Goal: Task Accomplishment & Management: Manage account settings

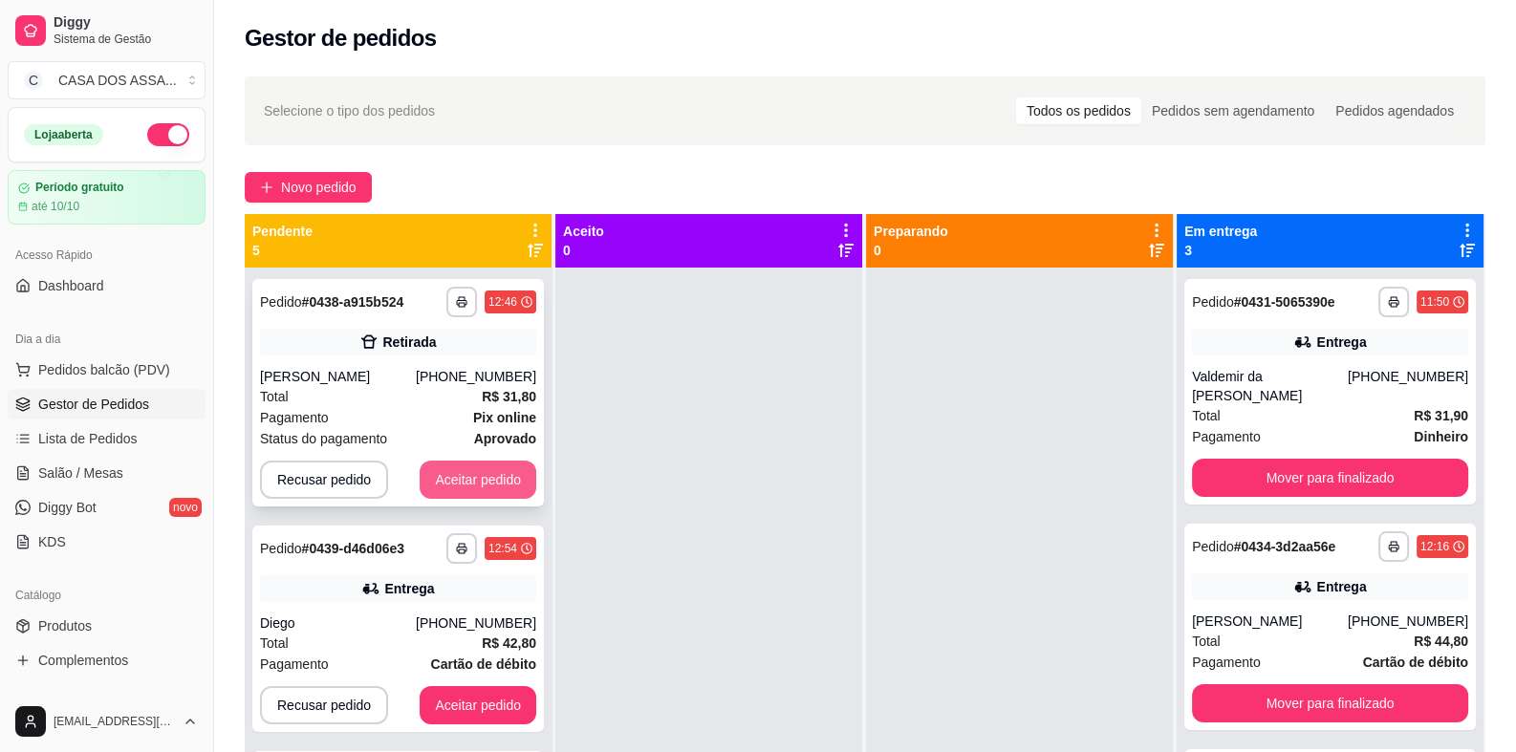
scroll to position [190, 0]
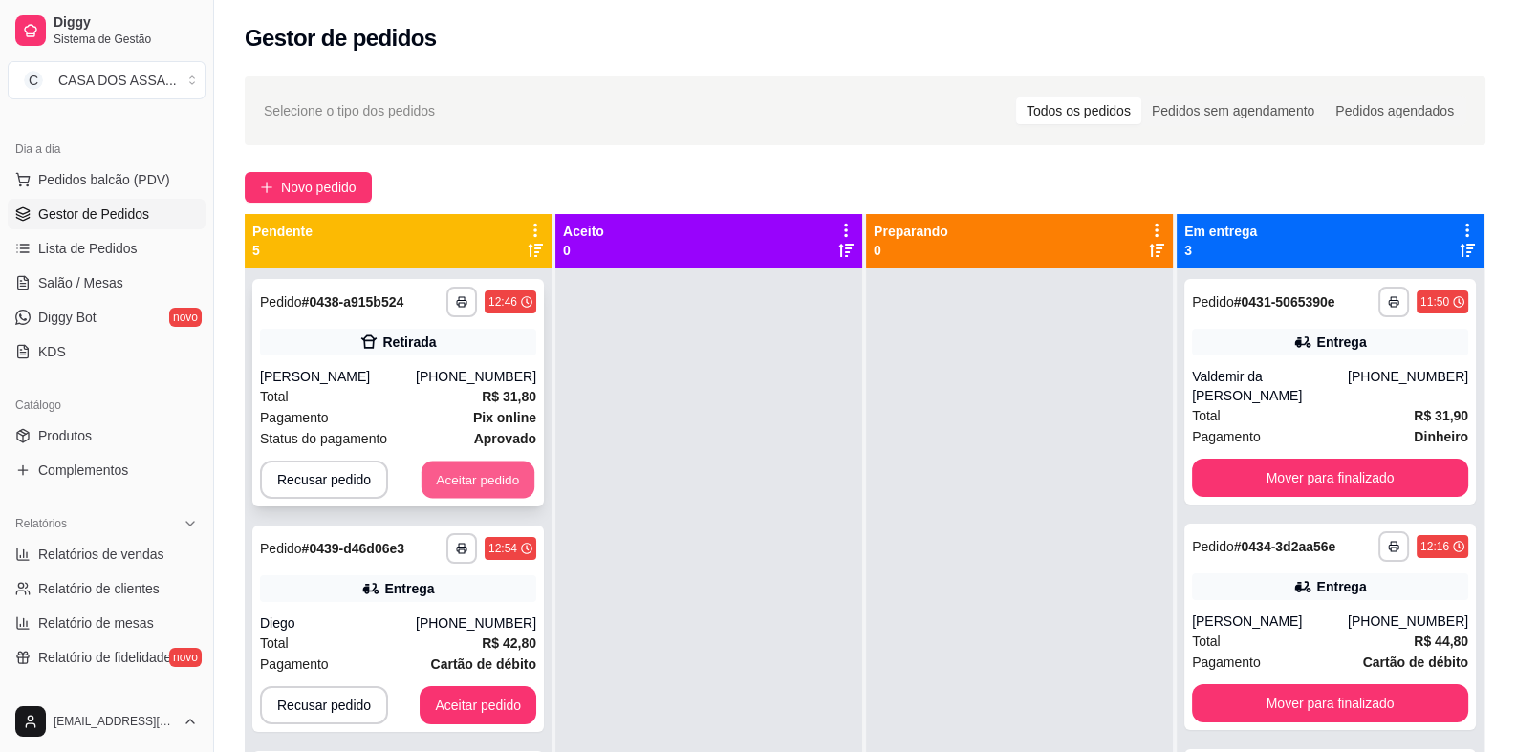
click at [459, 481] on button "Aceitar pedido" at bounding box center [478, 480] width 113 height 37
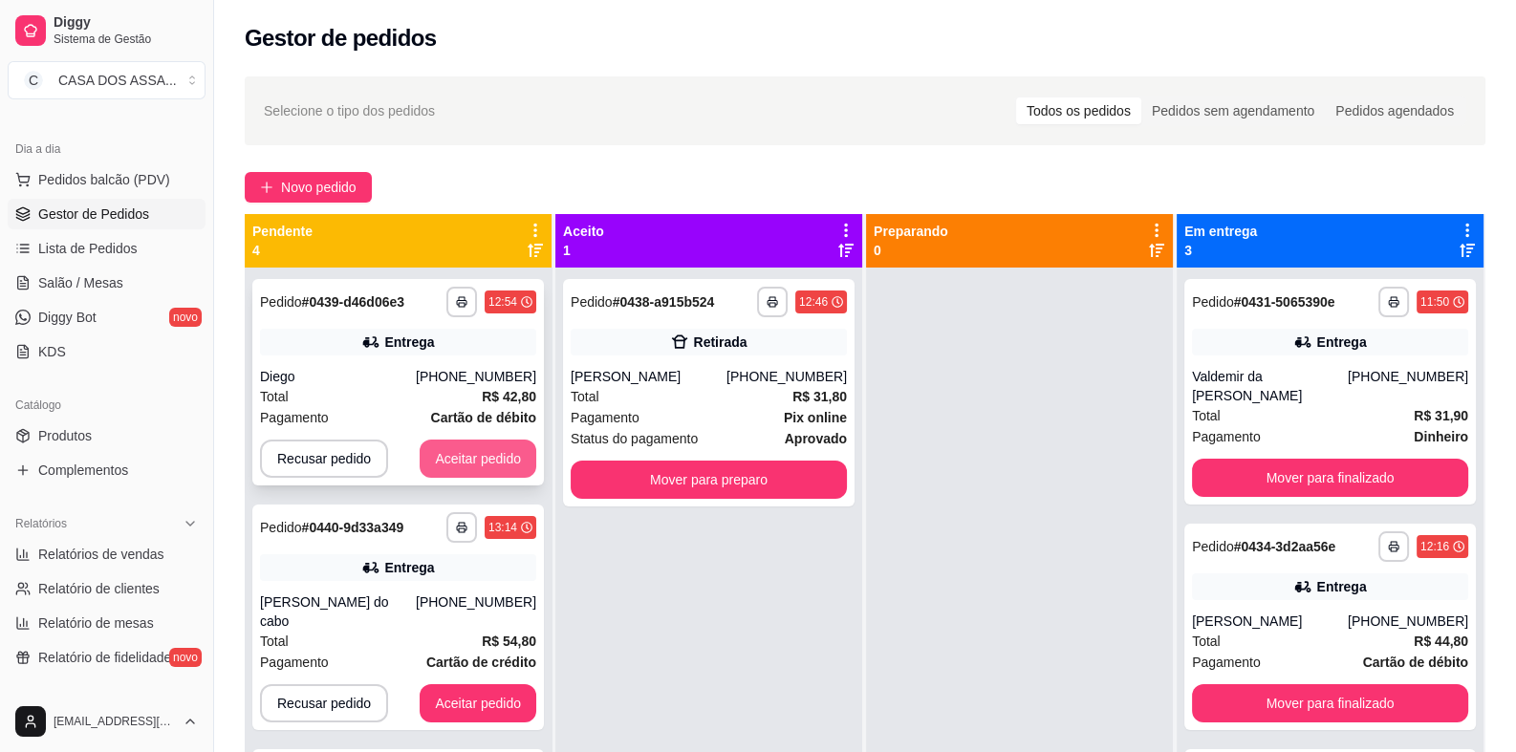
click at [467, 467] on button "Aceitar pedido" at bounding box center [478, 459] width 117 height 38
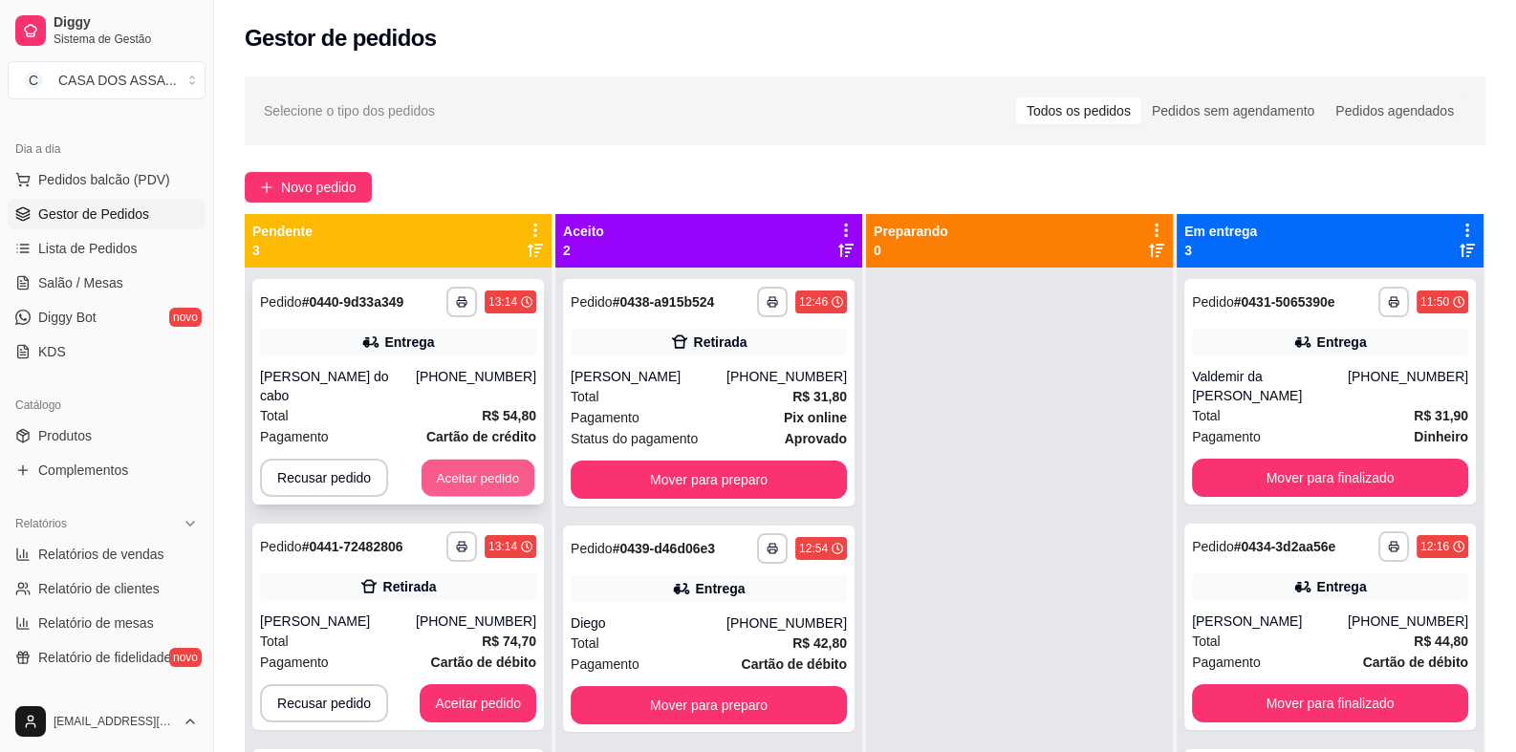
click at [487, 466] on button "Aceitar pedido" at bounding box center [478, 478] width 113 height 37
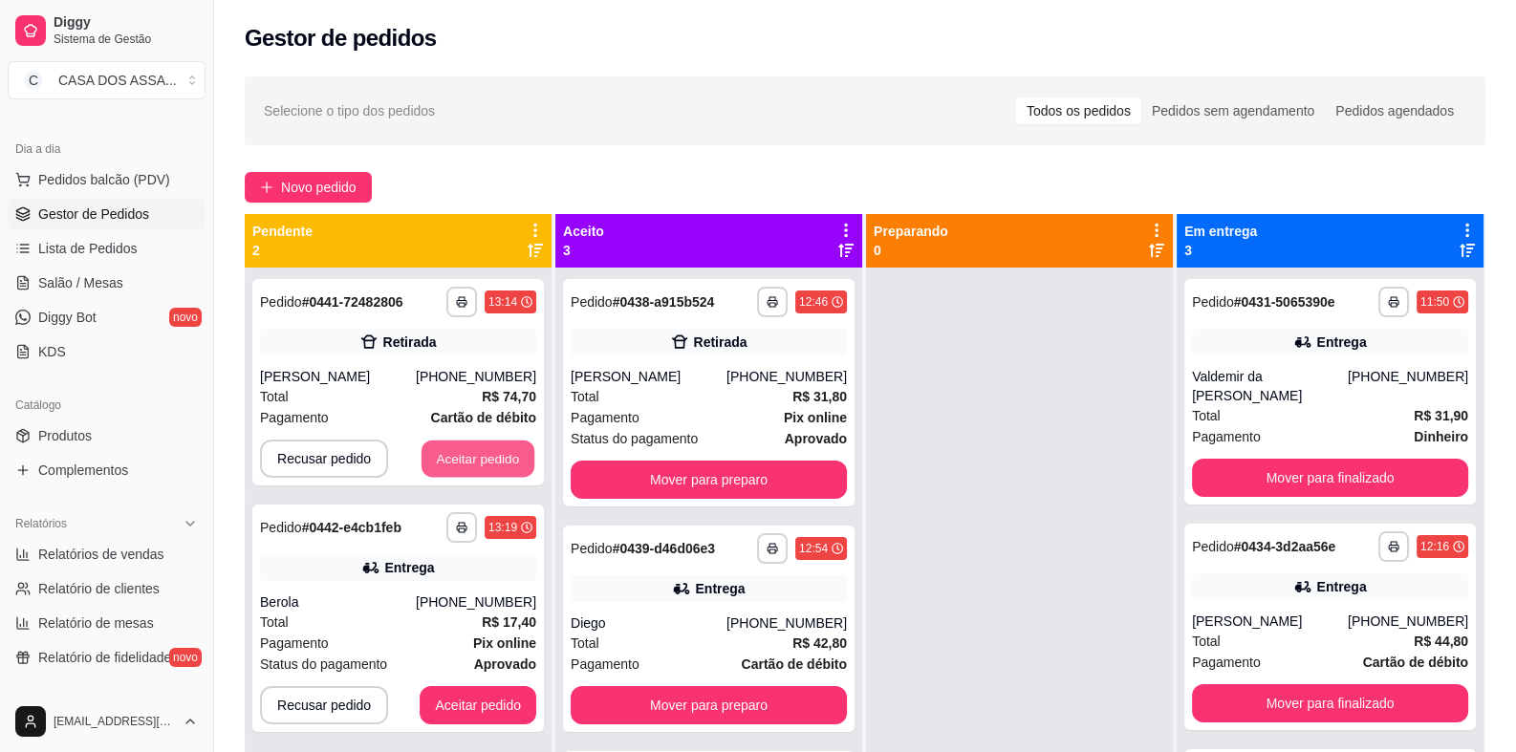
click at [484, 466] on button "Aceitar pedido" at bounding box center [478, 459] width 113 height 37
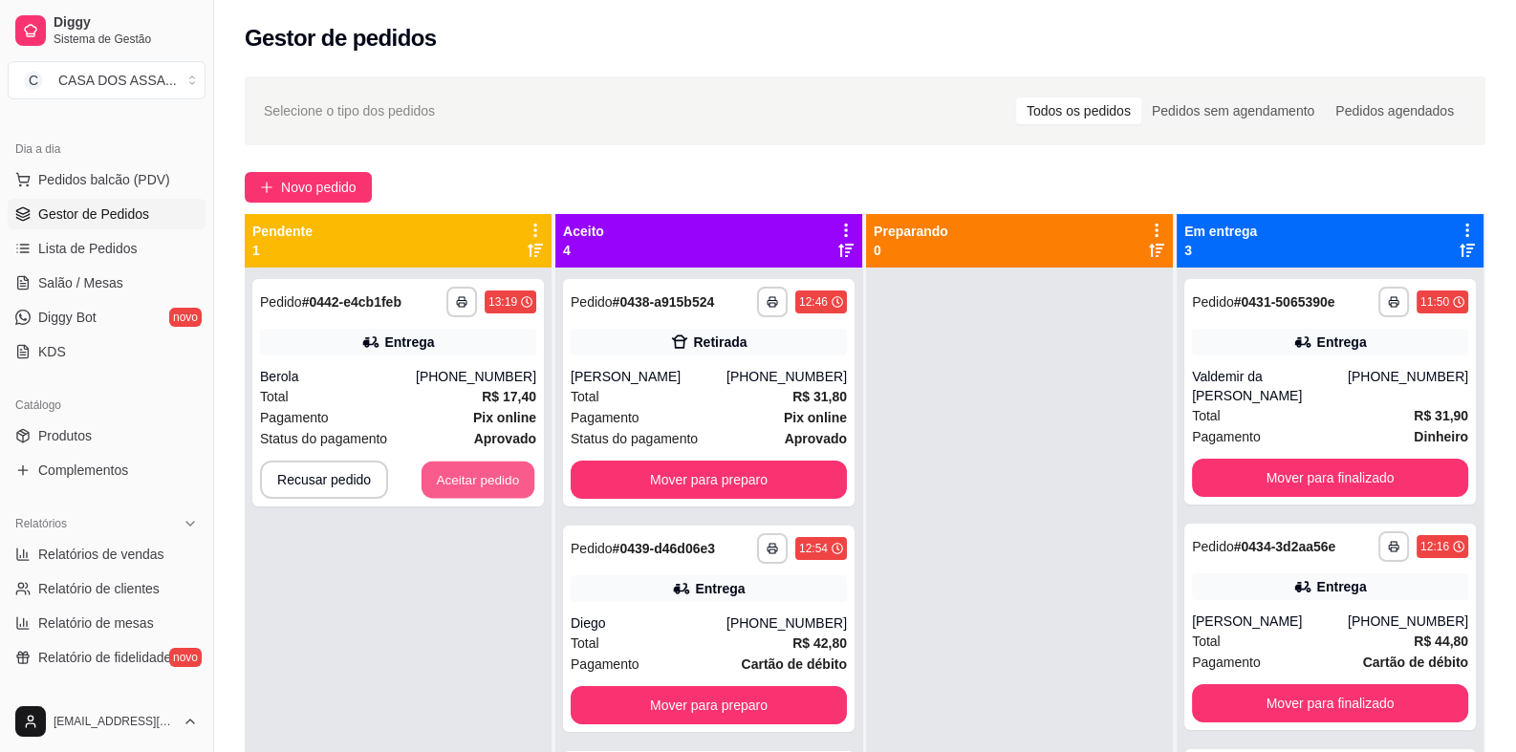
click at [483, 466] on button "Aceitar pedido" at bounding box center [478, 480] width 113 height 37
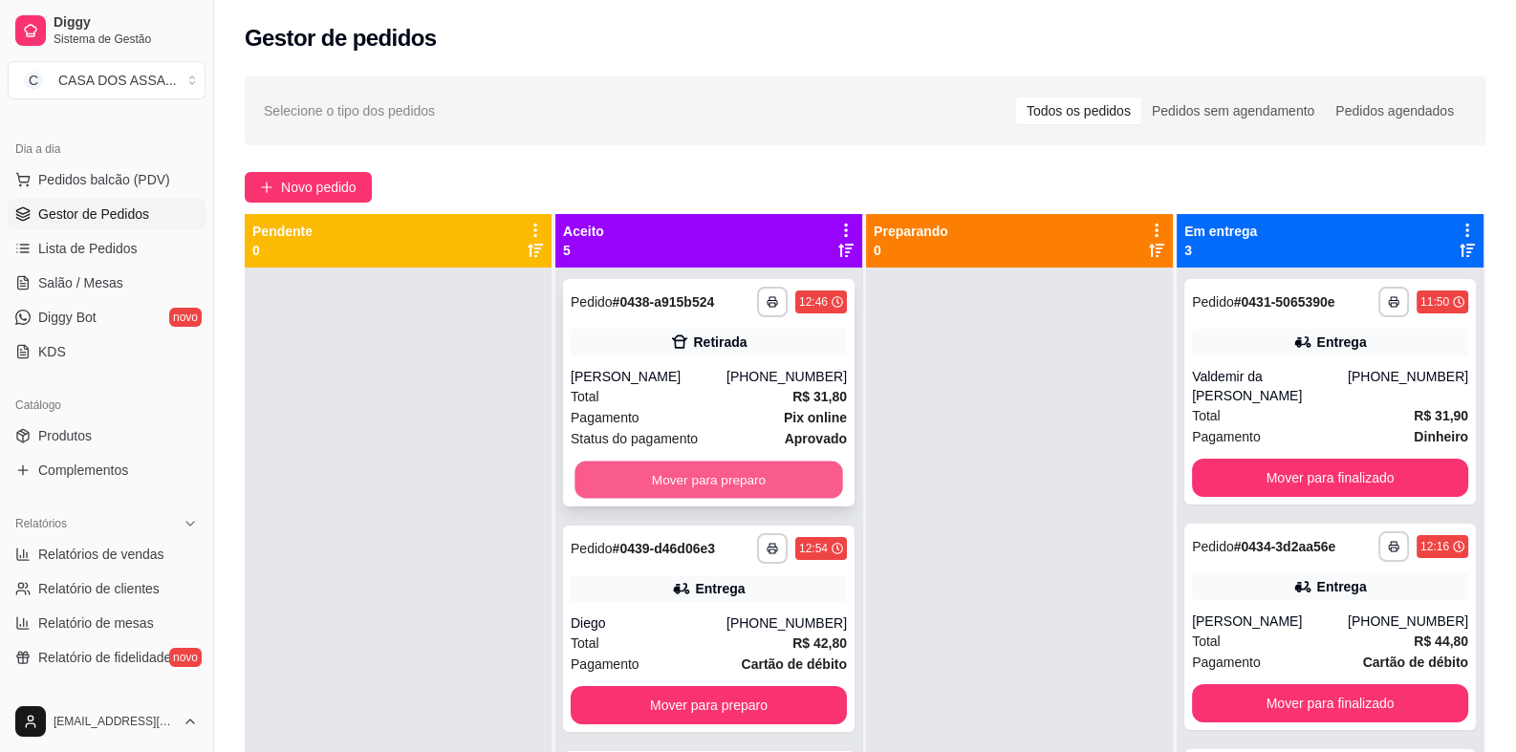
click at [677, 486] on button "Mover para preparo" at bounding box center [709, 480] width 268 height 37
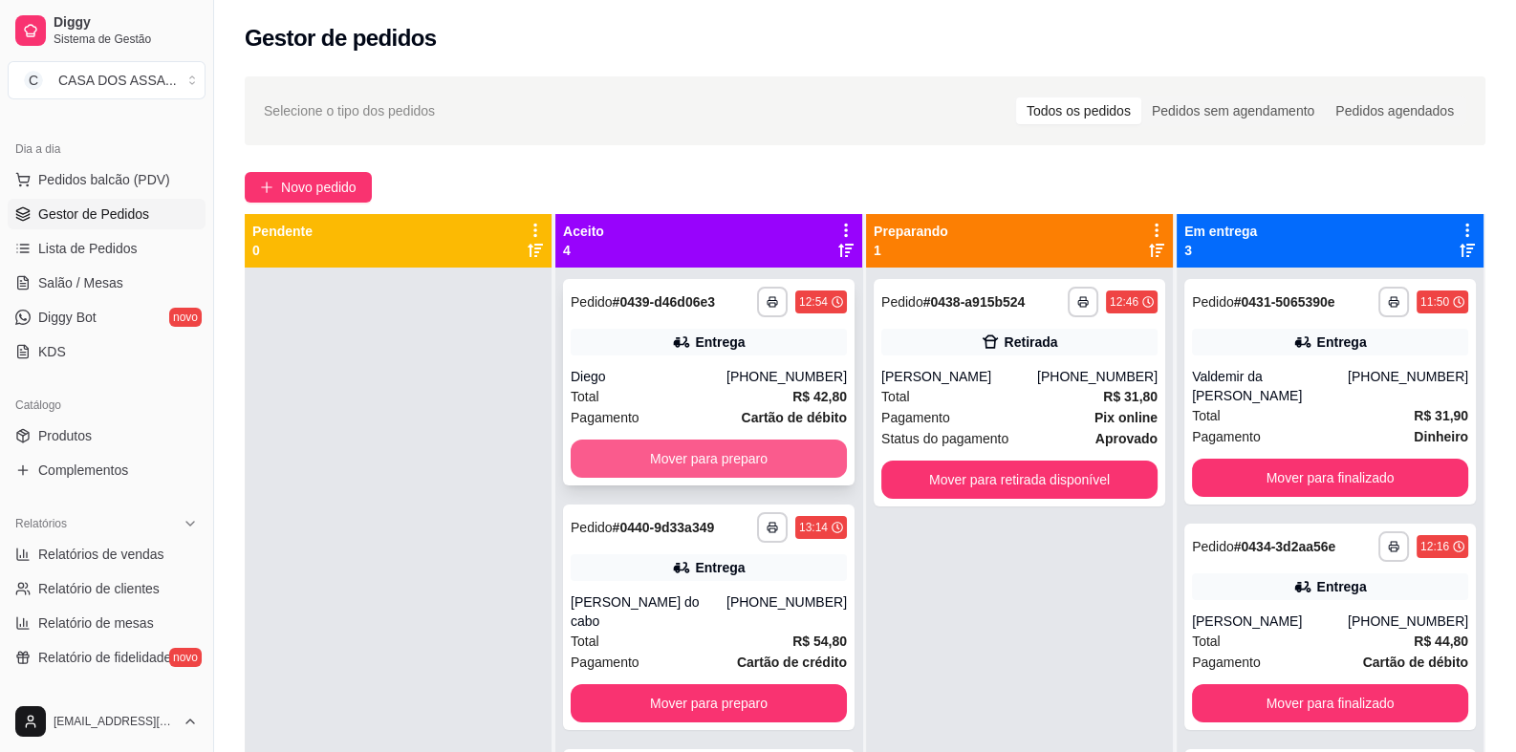
click at [697, 461] on button "Mover para preparo" at bounding box center [709, 459] width 276 height 38
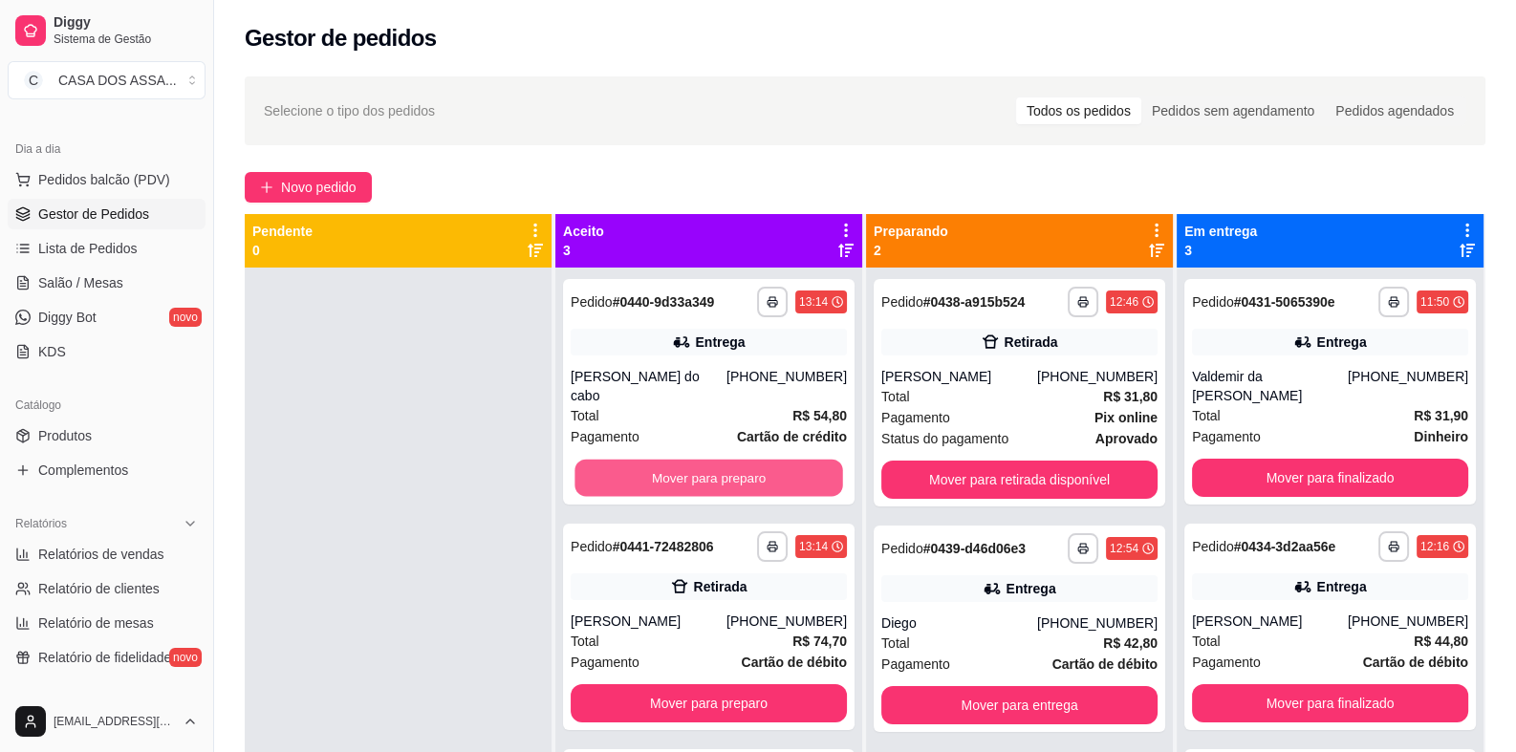
click at [697, 462] on button "Mover para preparo" at bounding box center [709, 478] width 268 height 37
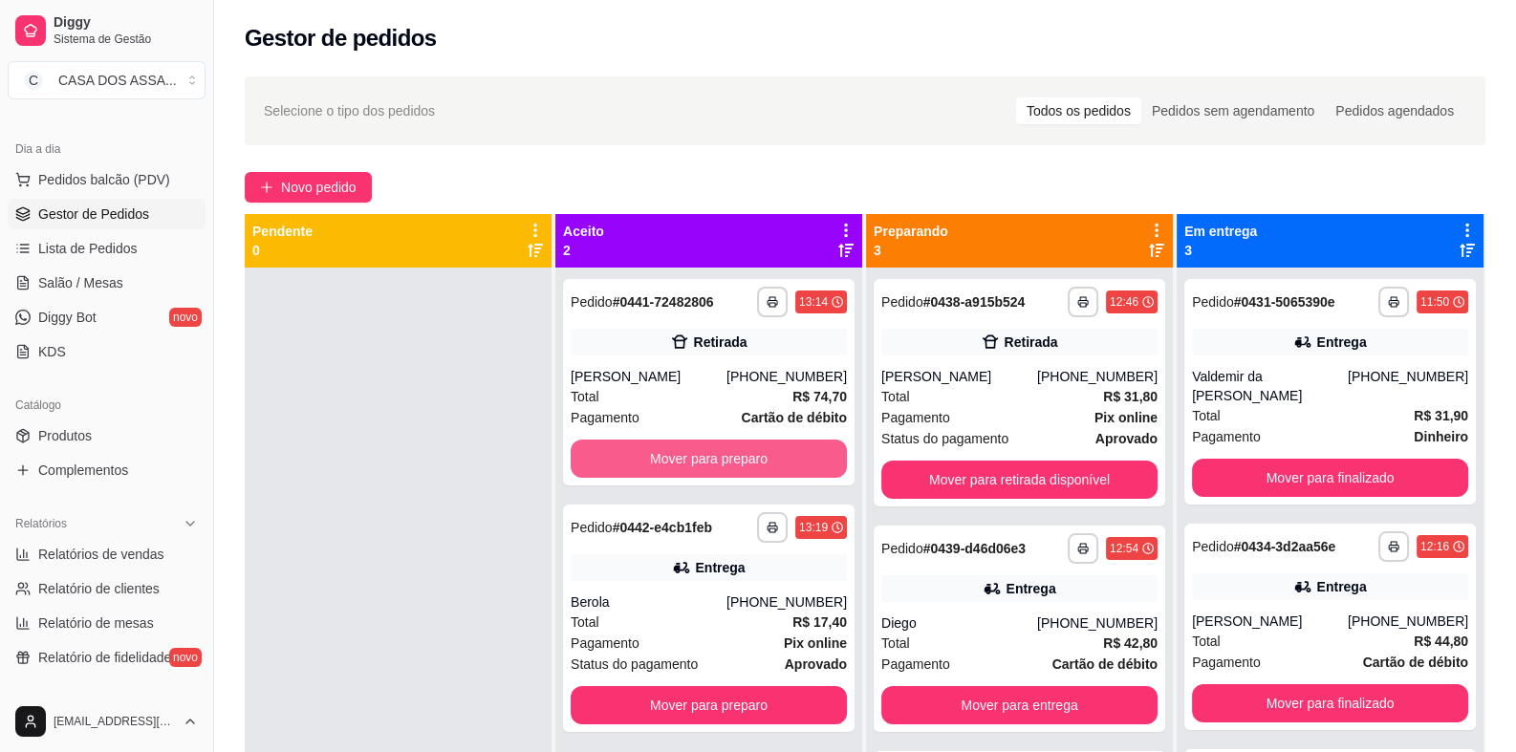
click at [697, 462] on button "Mover para preparo" at bounding box center [709, 459] width 276 height 38
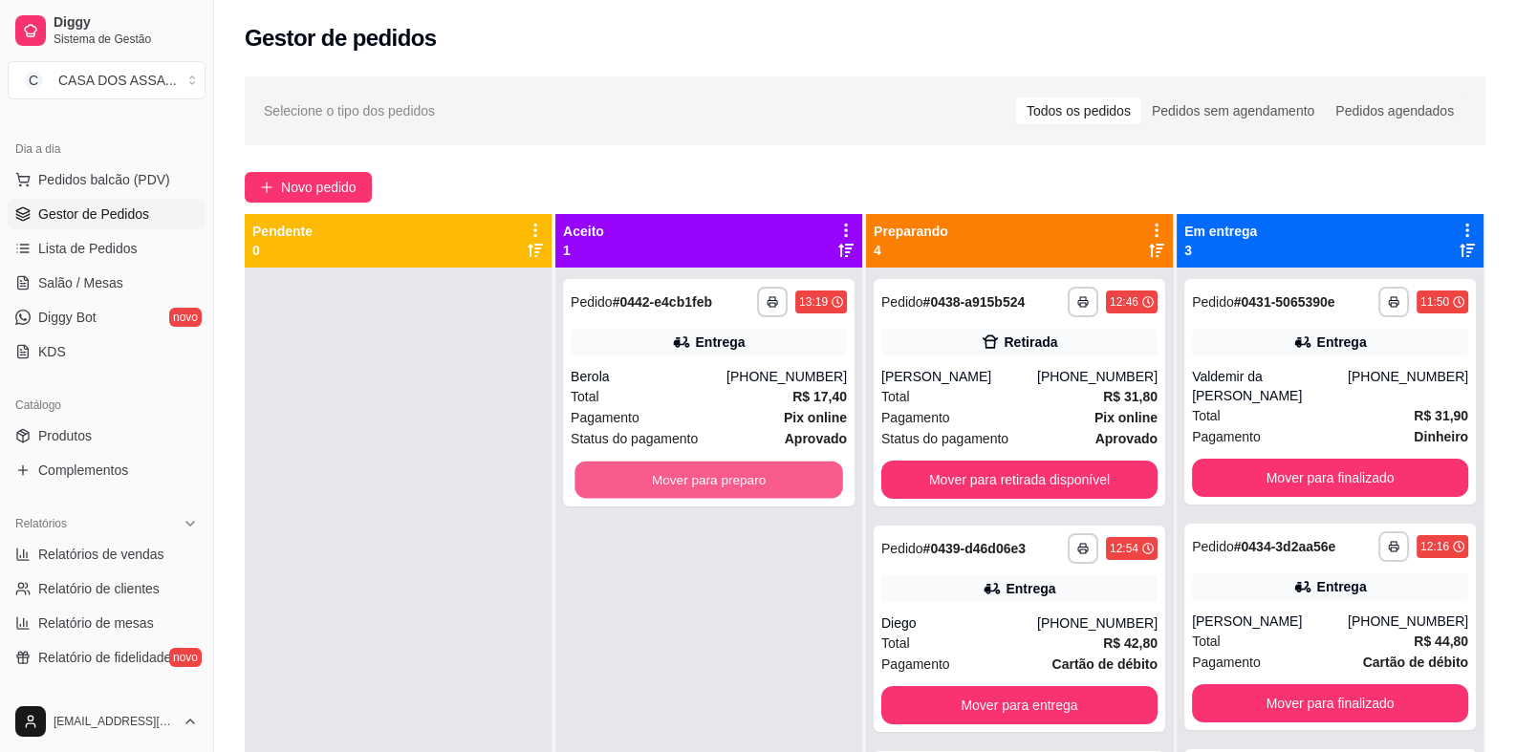
click at [697, 463] on button "Mover para preparo" at bounding box center [709, 480] width 268 height 37
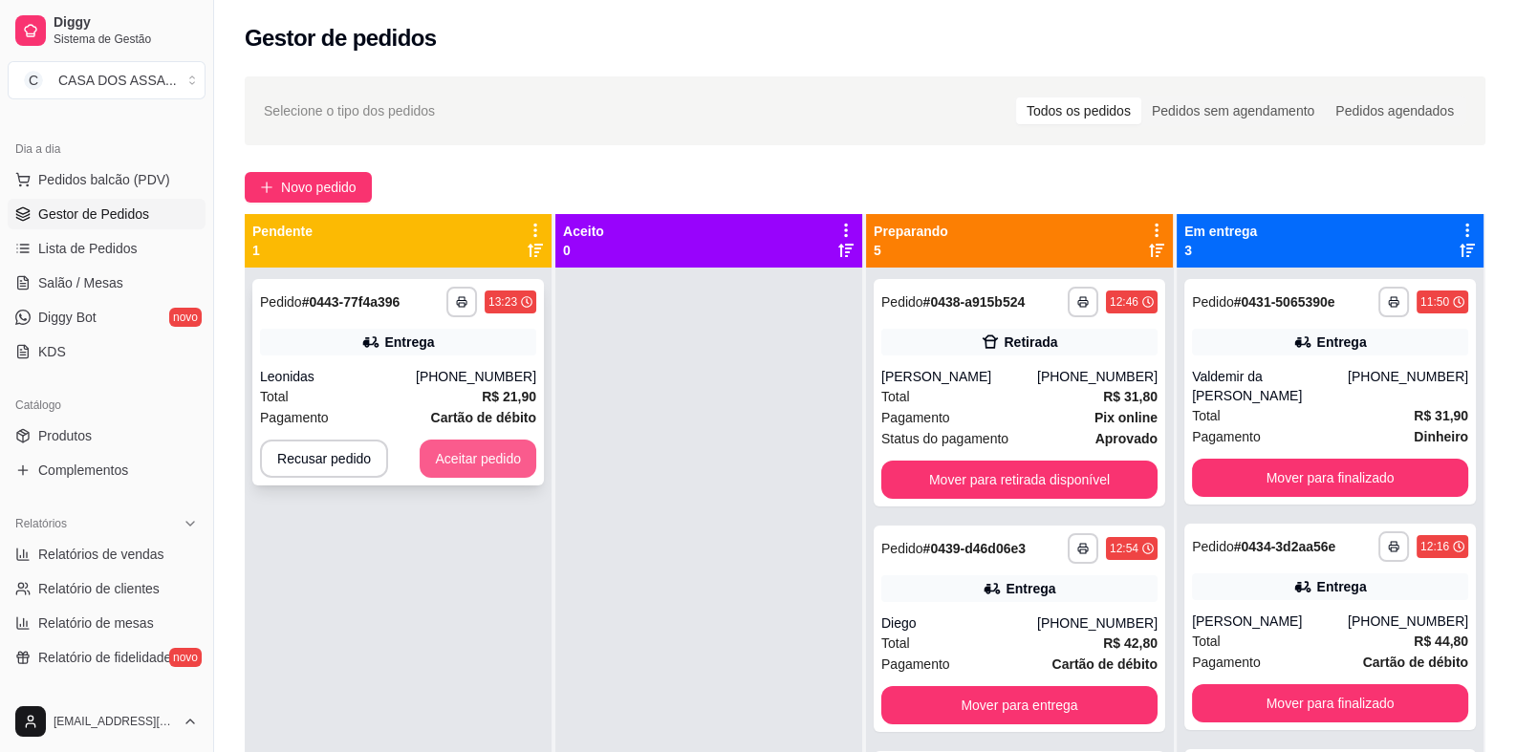
click at [463, 465] on button "Aceitar pedido" at bounding box center [478, 459] width 117 height 38
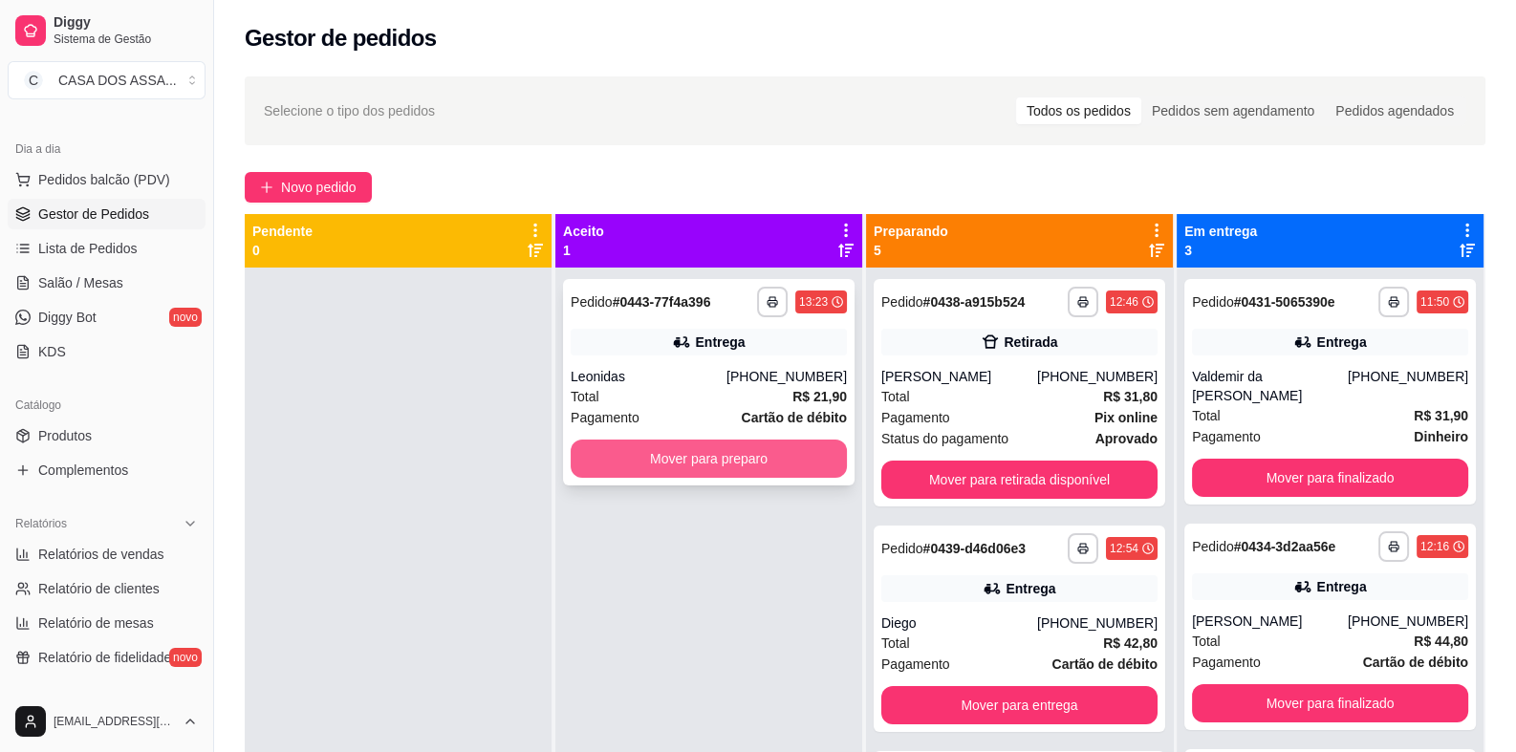
click at [645, 457] on button "Mover para preparo" at bounding box center [709, 459] width 276 height 38
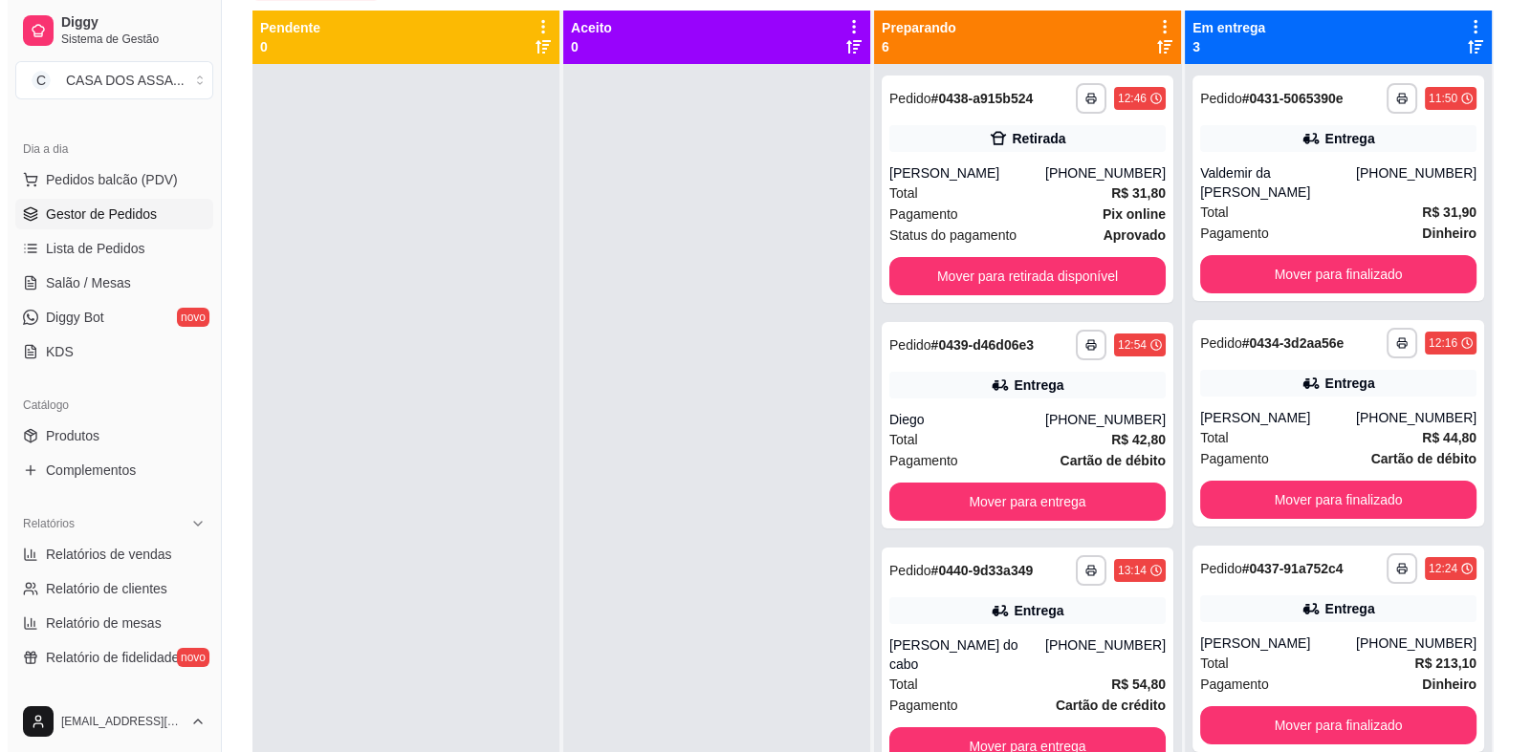
scroll to position [0, 0]
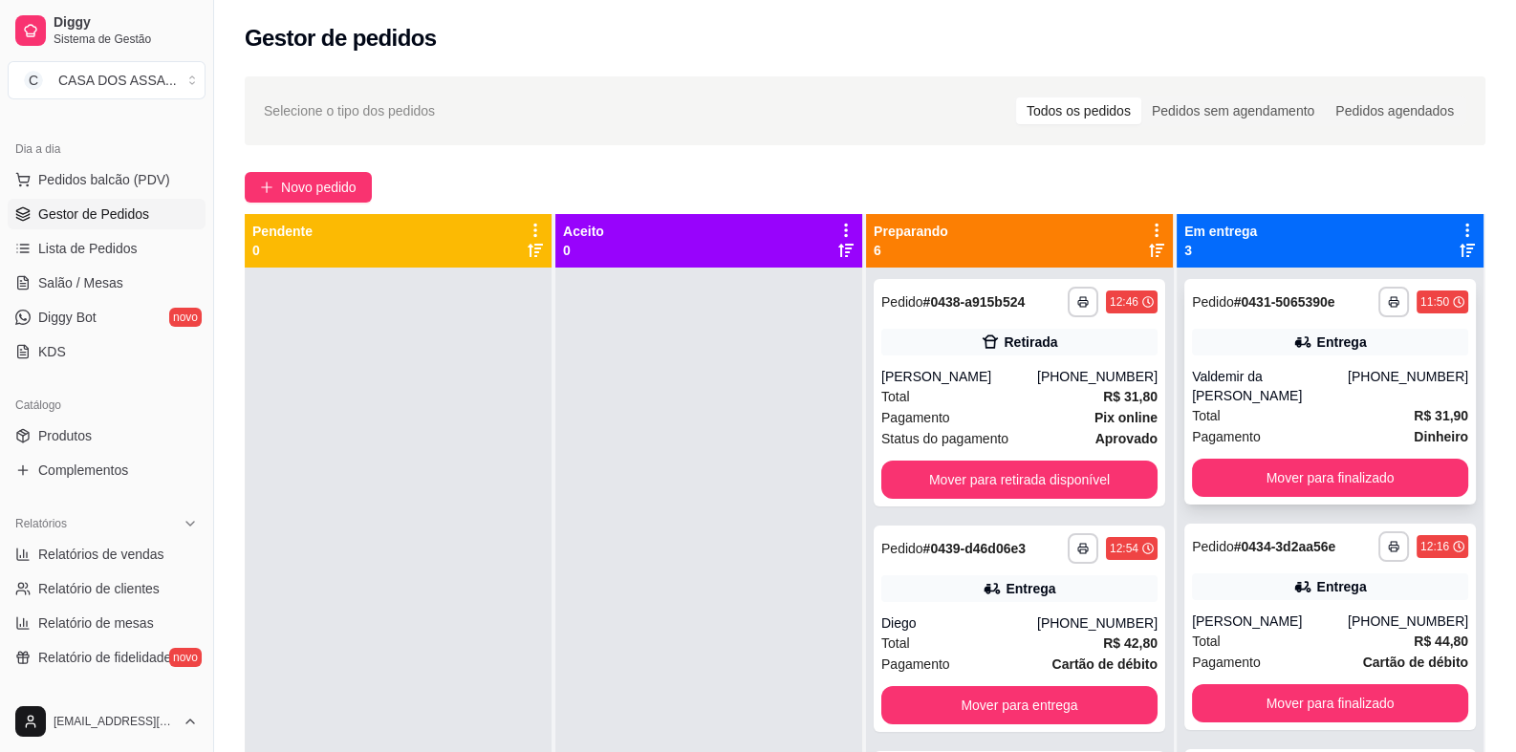
click at [1303, 353] on div "Entrega" at bounding box center [1330, 342] width 276 height 27
click at [1283, 490] on button "Mover para finalizado" at bounding box center [1330, 478] width 276 height 38
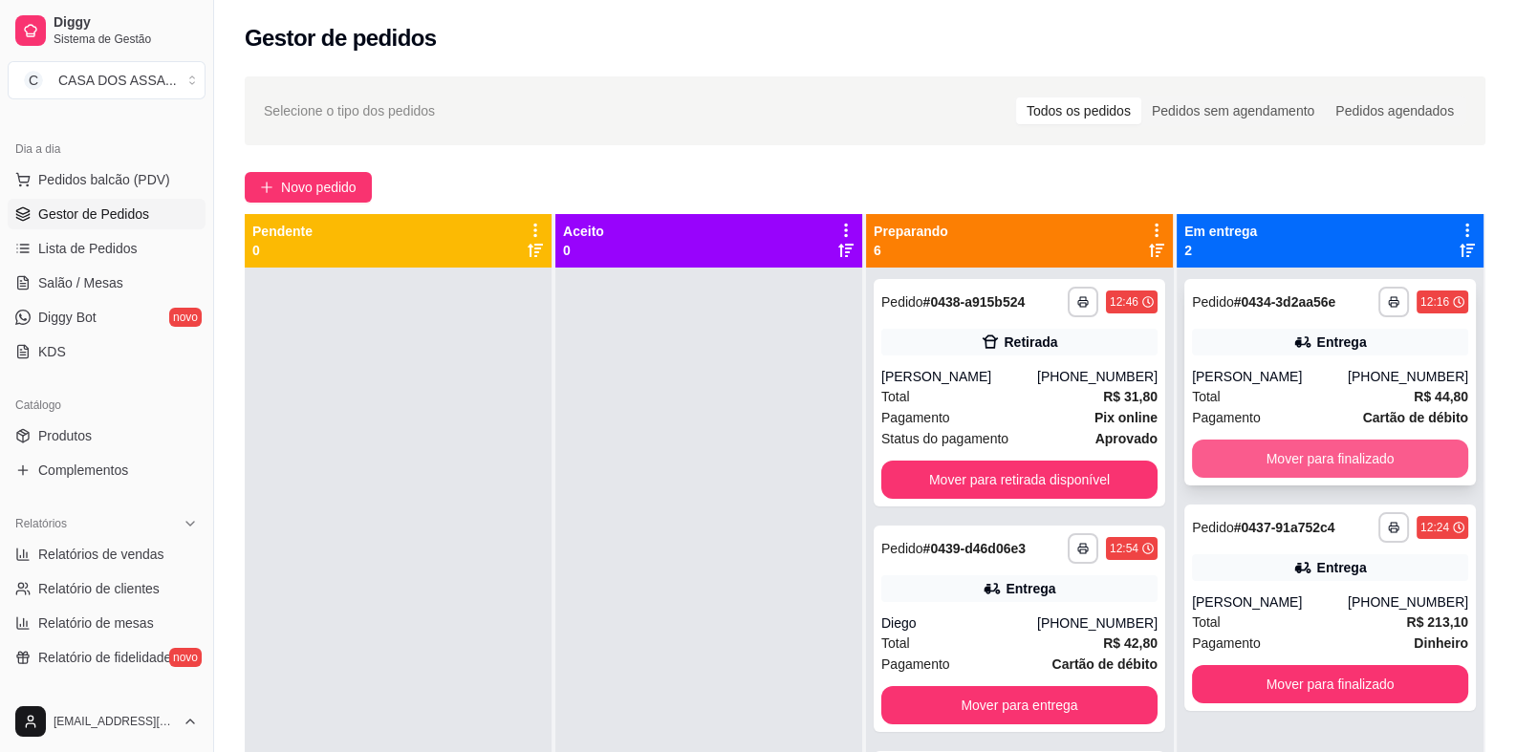
click at [1304, 462] on button "Mover para finalizado" at bounding box center [1330, 459] width 276 height 38
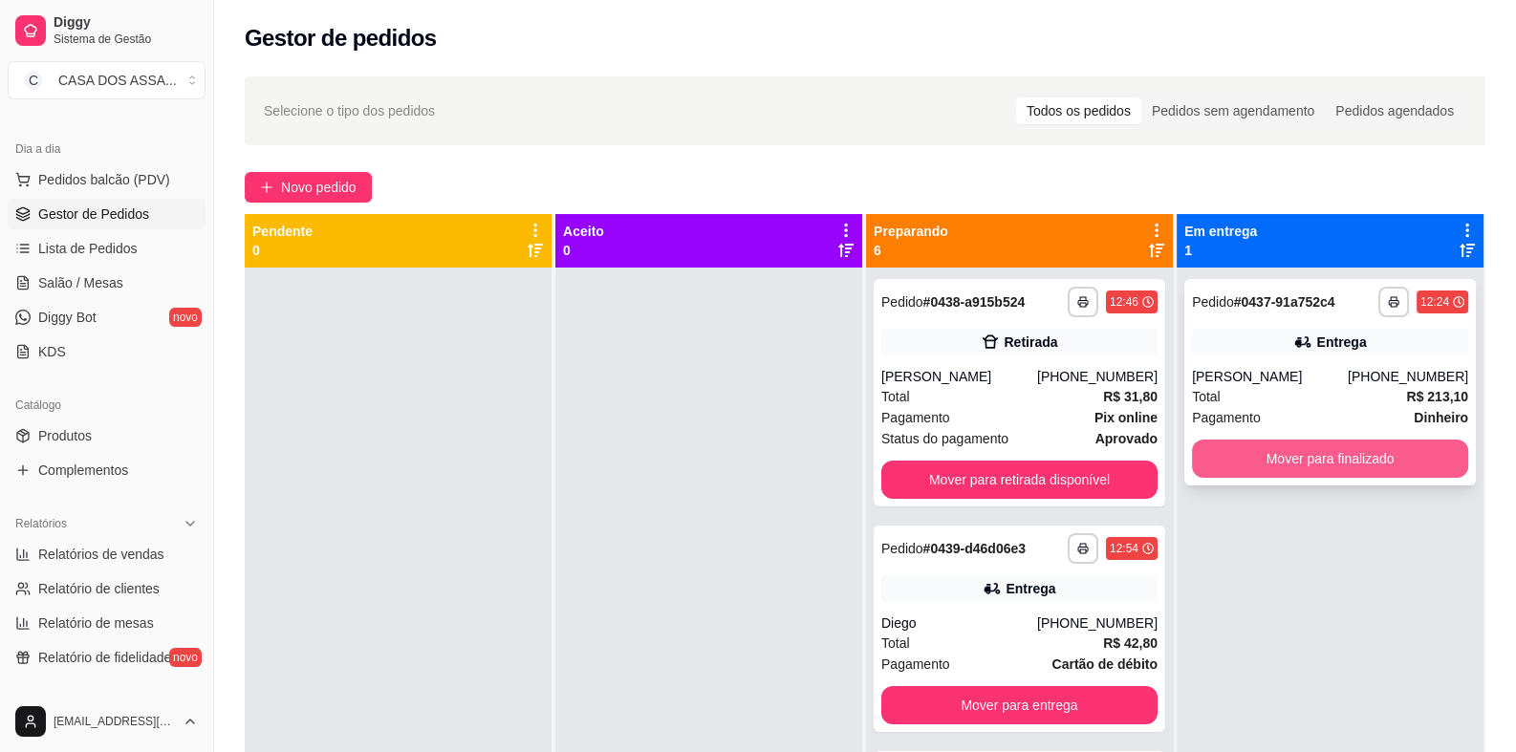
click at [1310, 462] on button "Mover para finalizado" at bounding box center [1330, 459] width 276 height 38
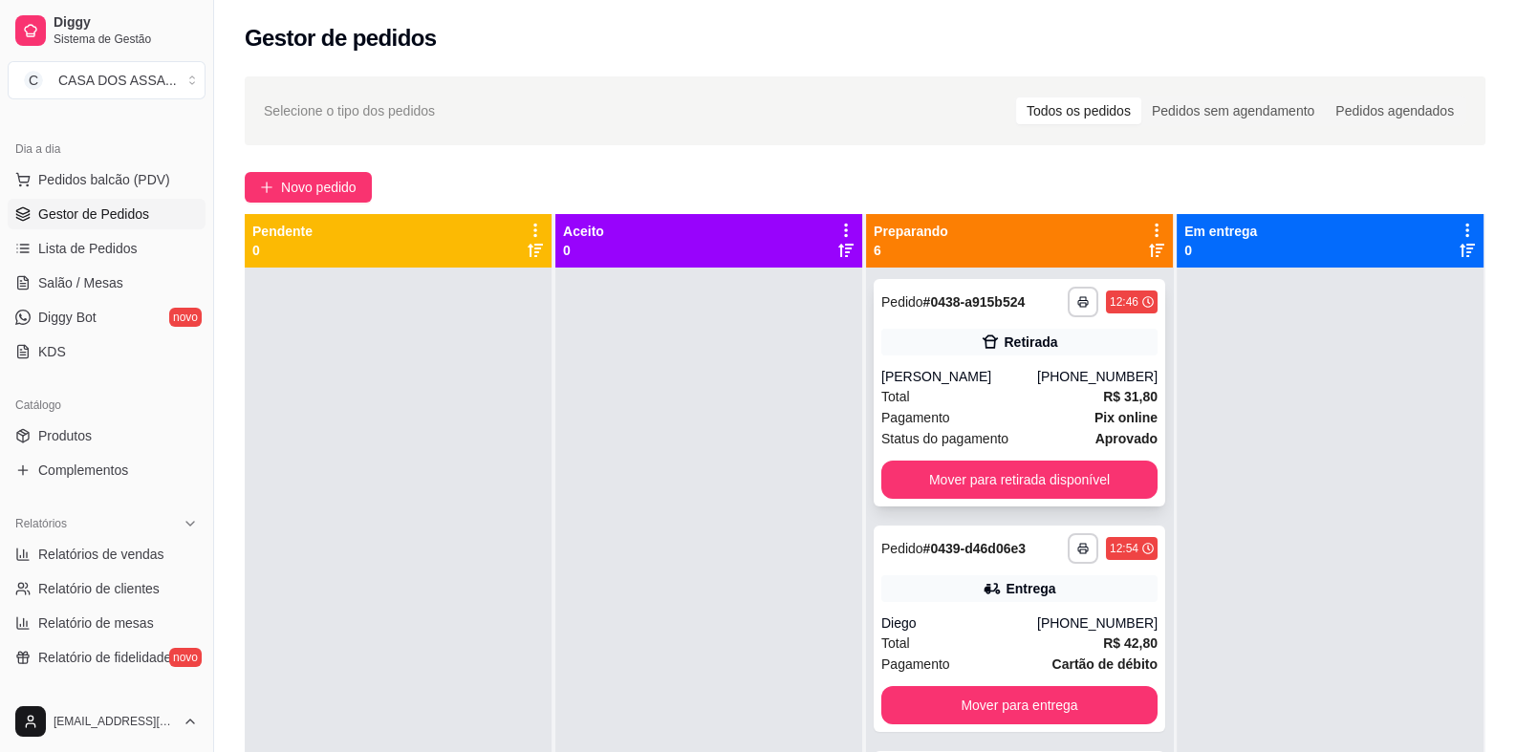
click at [946, 359] on div "**********" at bounding box center [1020, 393] width 292 height 228
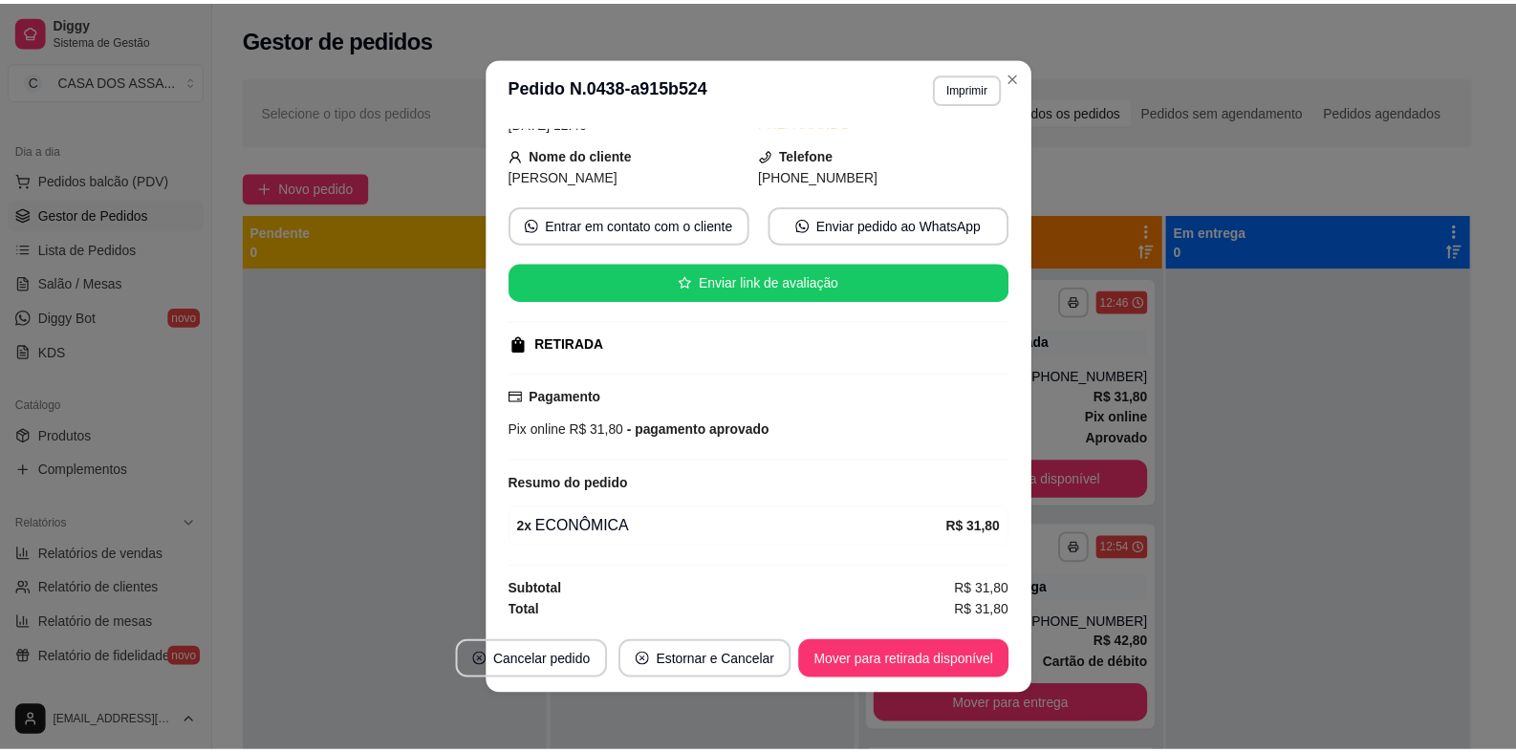
scroll to position [4, 0]
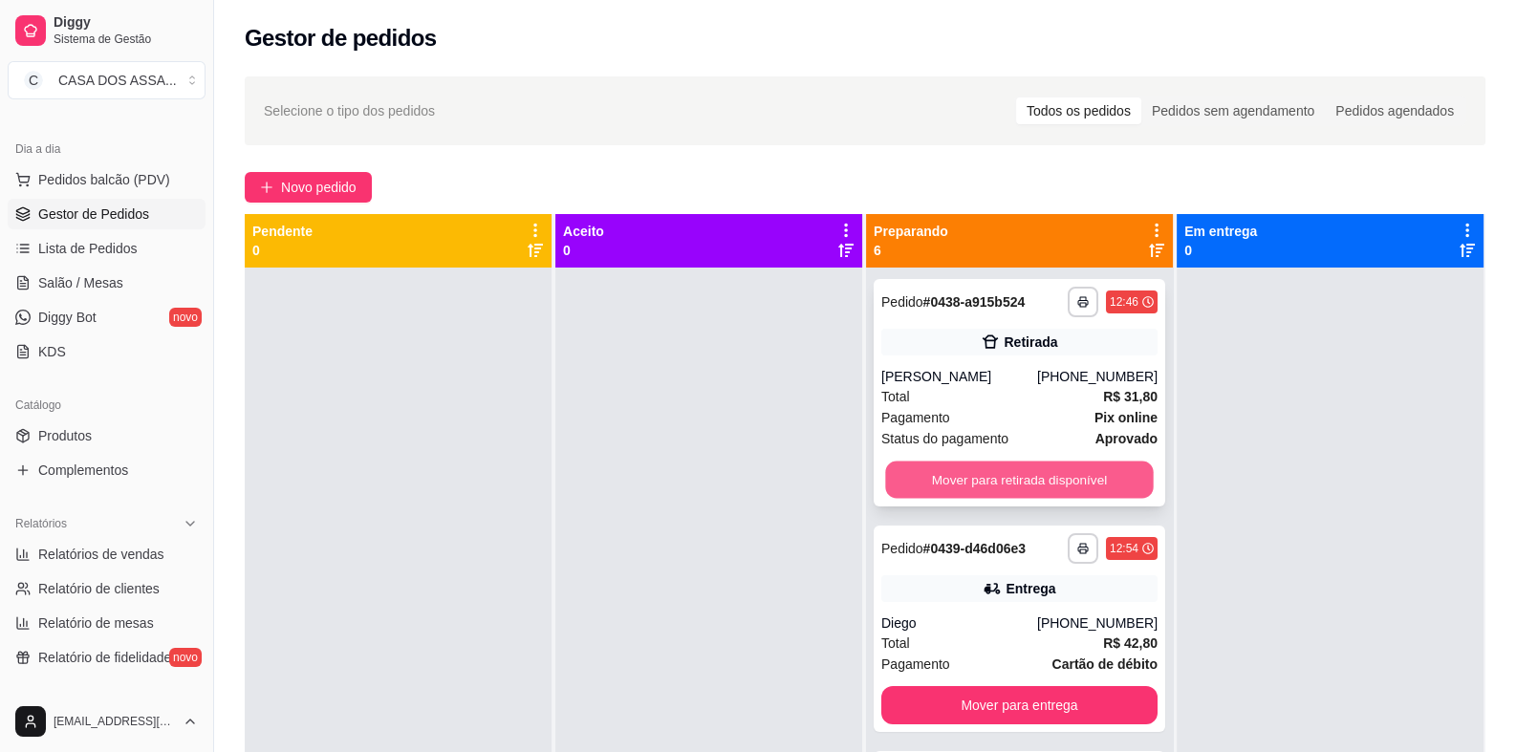
click at [1013, 484] on button "Mover para retirada disponível" at bounding box center [1019, 480] width 268 height 37
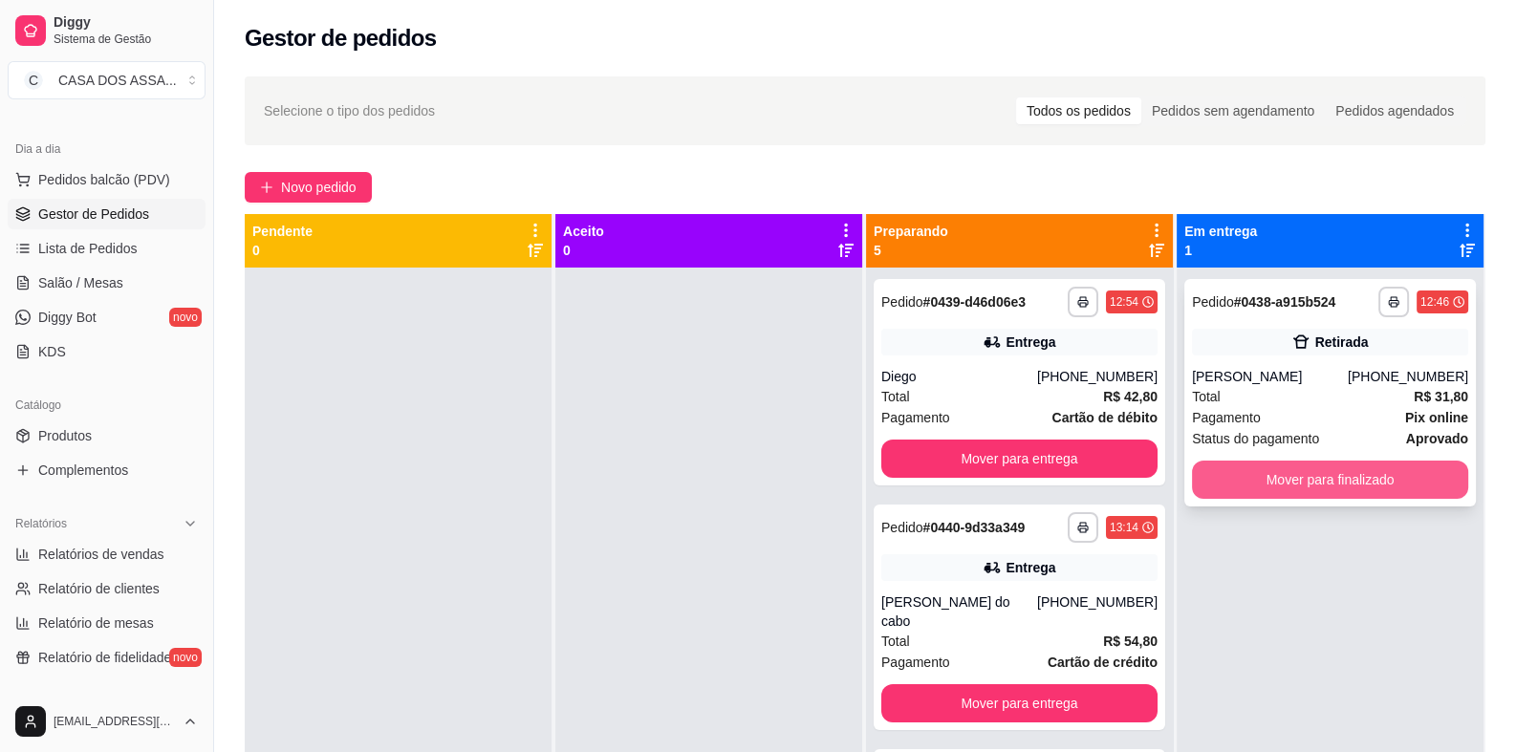
click at [1309, 483] on button "Mover para finalizado" at bounding box center [1330, 480] width 276 height 38
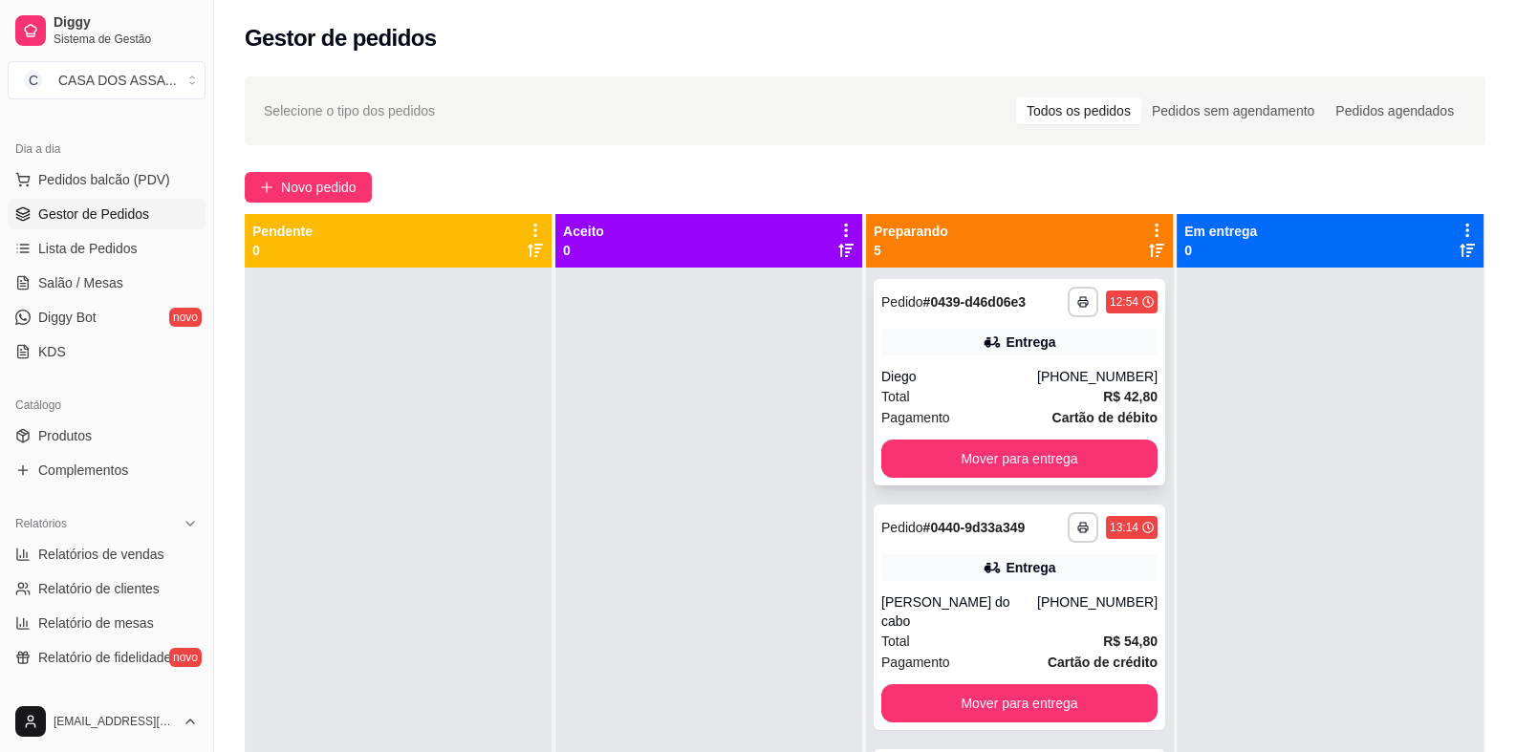
click at [935, 316] on div "**********" at bounding box center [1019, 302] width 276 height 31
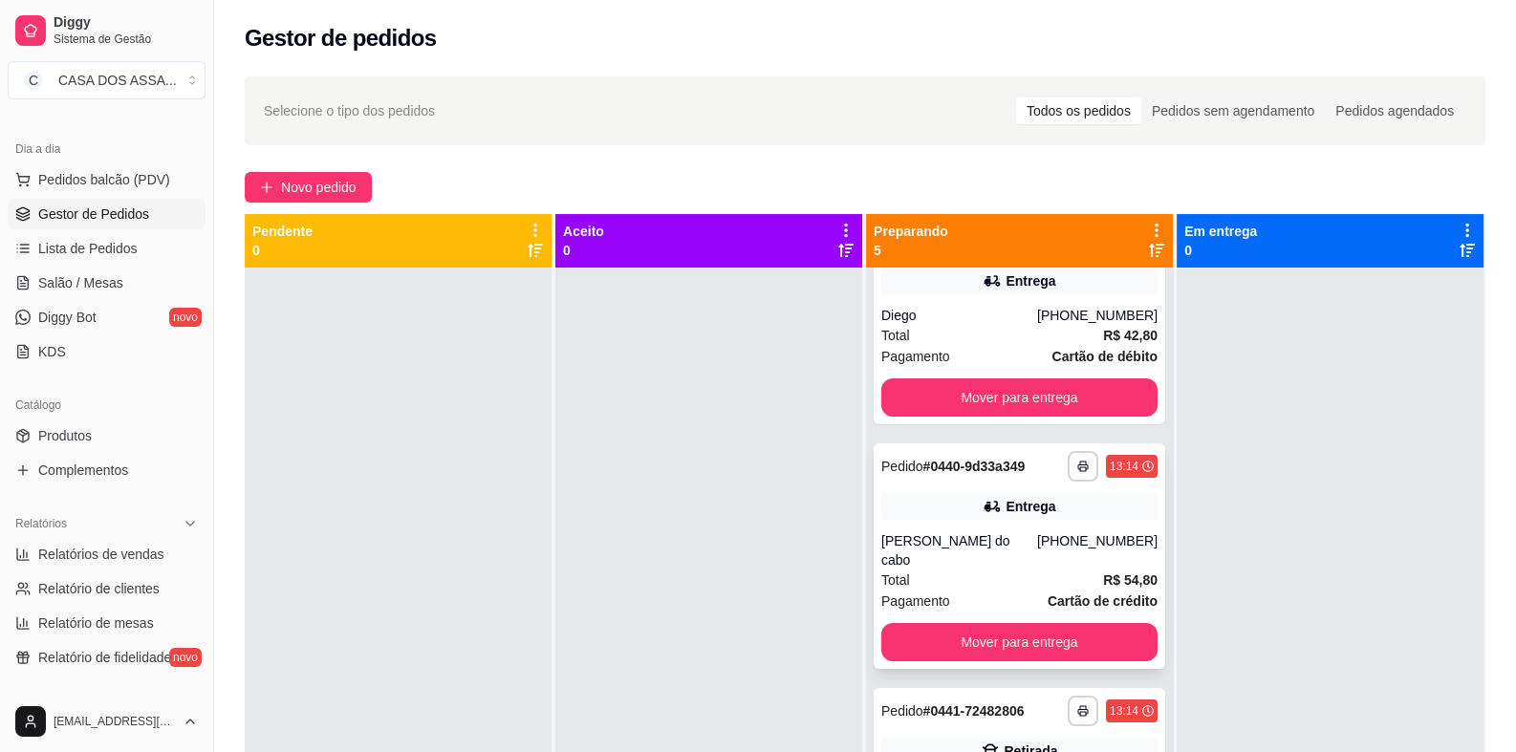
scroll to position [95, 0]
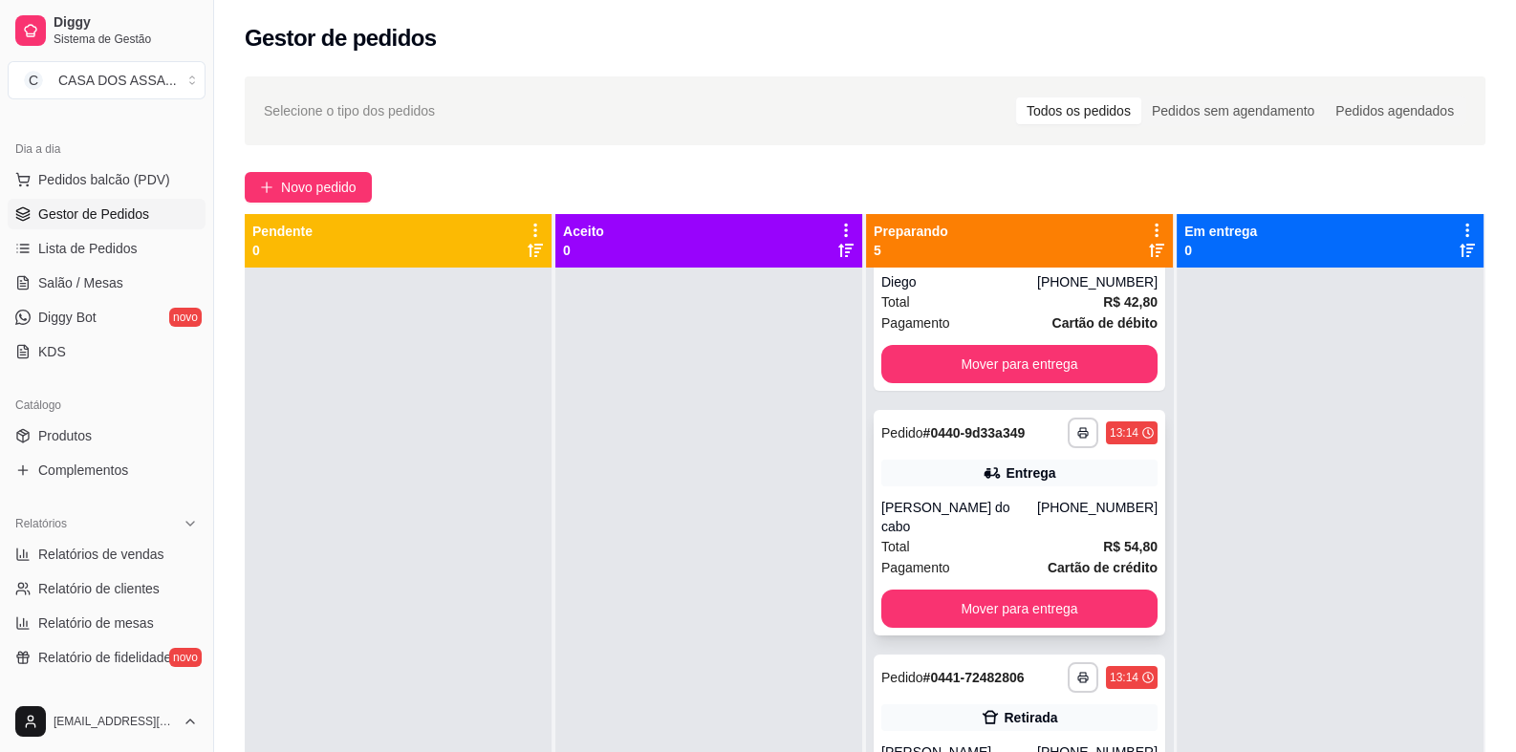
click at [942, 460] on div "Entrega" at bounding box center [1019, 473] width 276 height 27
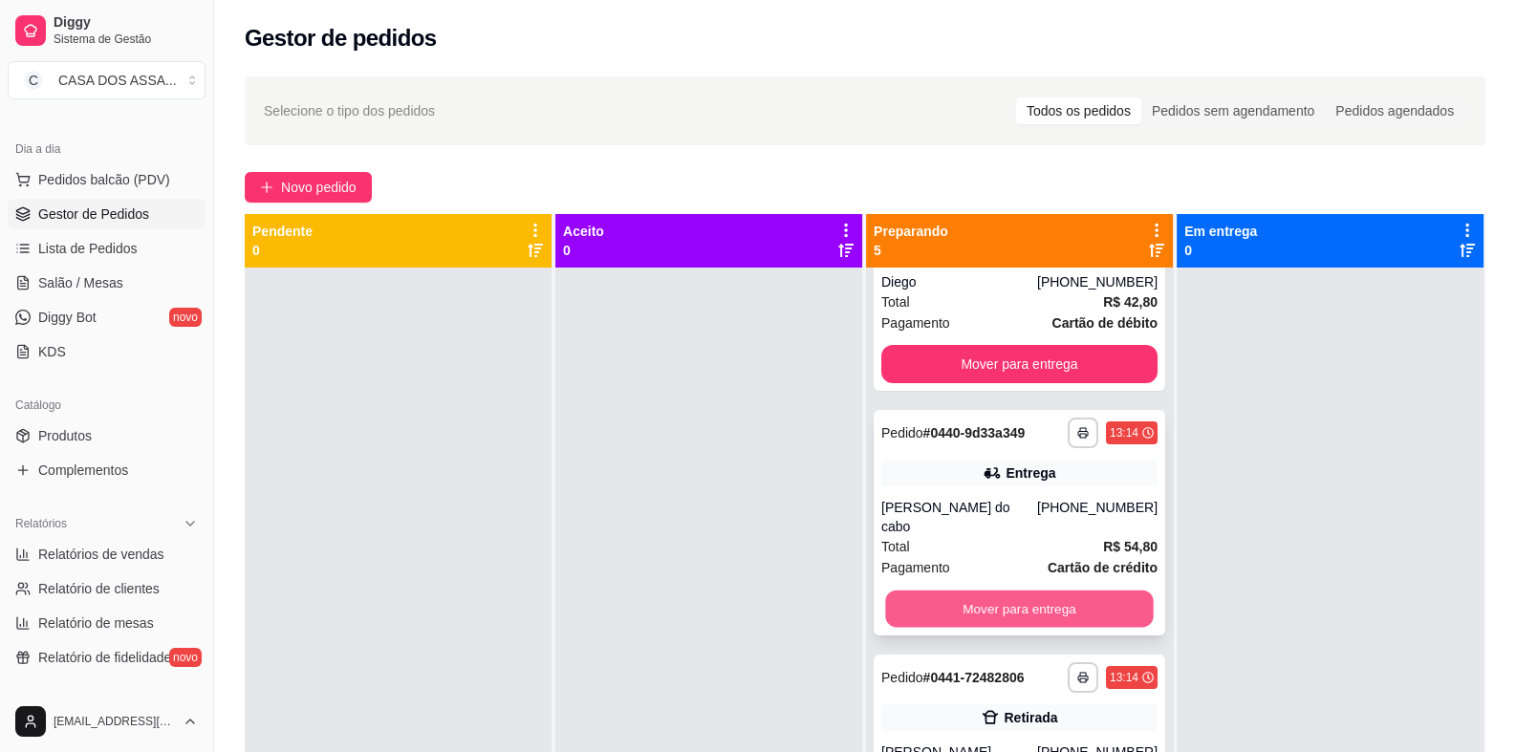
click at [951, 599] on button "Mover para entrega" at bounding box center [1019, 609] width 268 height 37
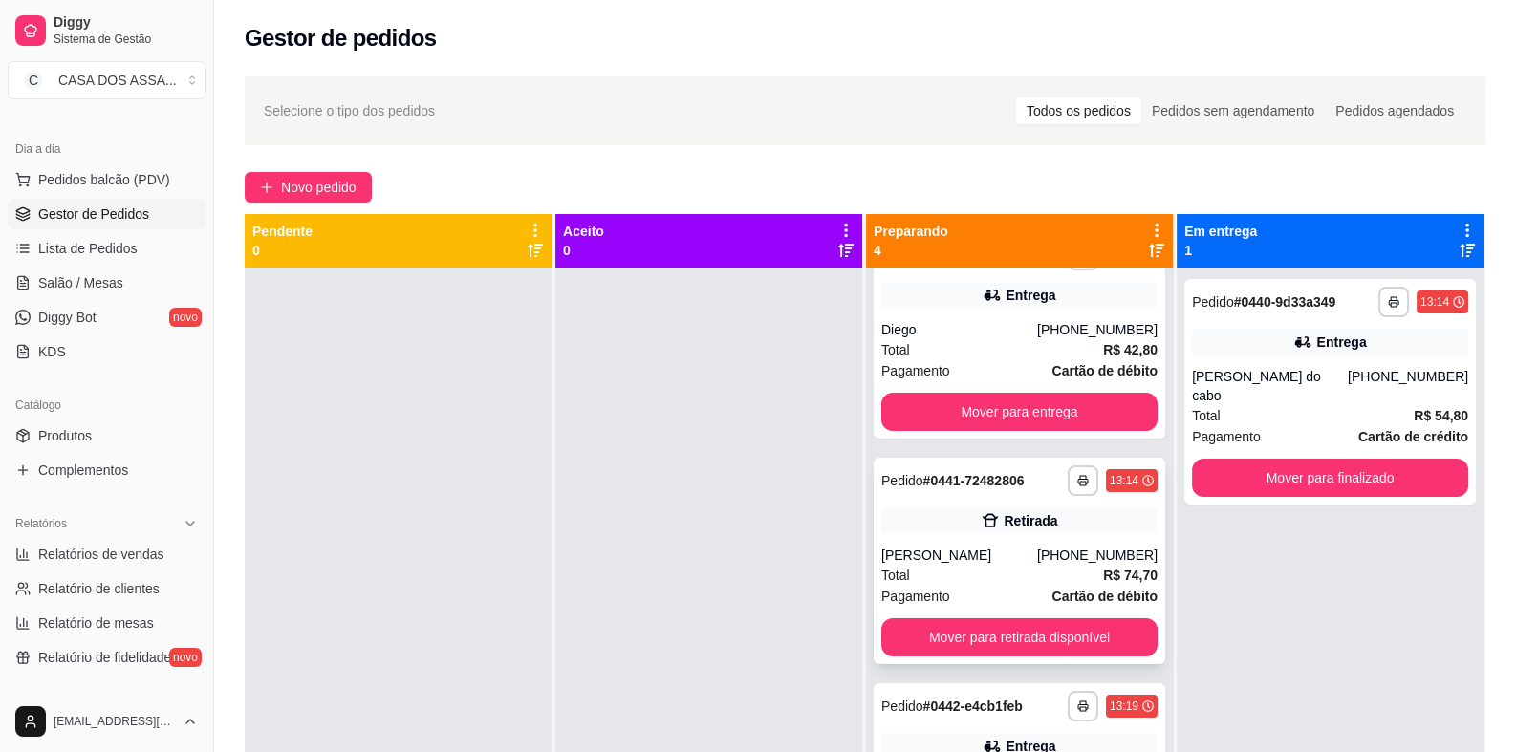
scroll to position [0, 0]
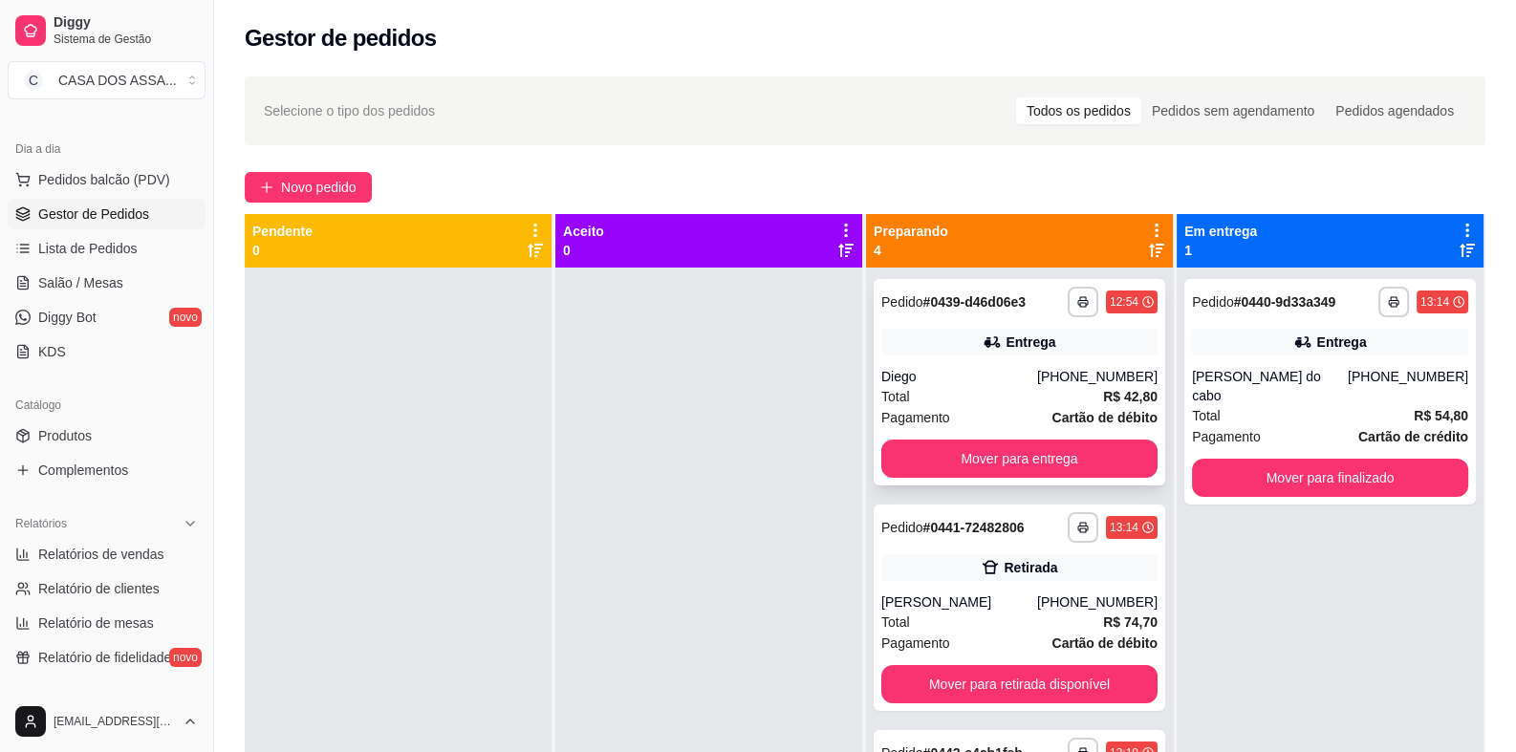
click at [979, 330] on div "Entrega" at bounding box center [1019, 342] width 276 height 27
click at [984, 457] on button "Mover para entrega" at bounding box center [1019, 459] width 276 height 38
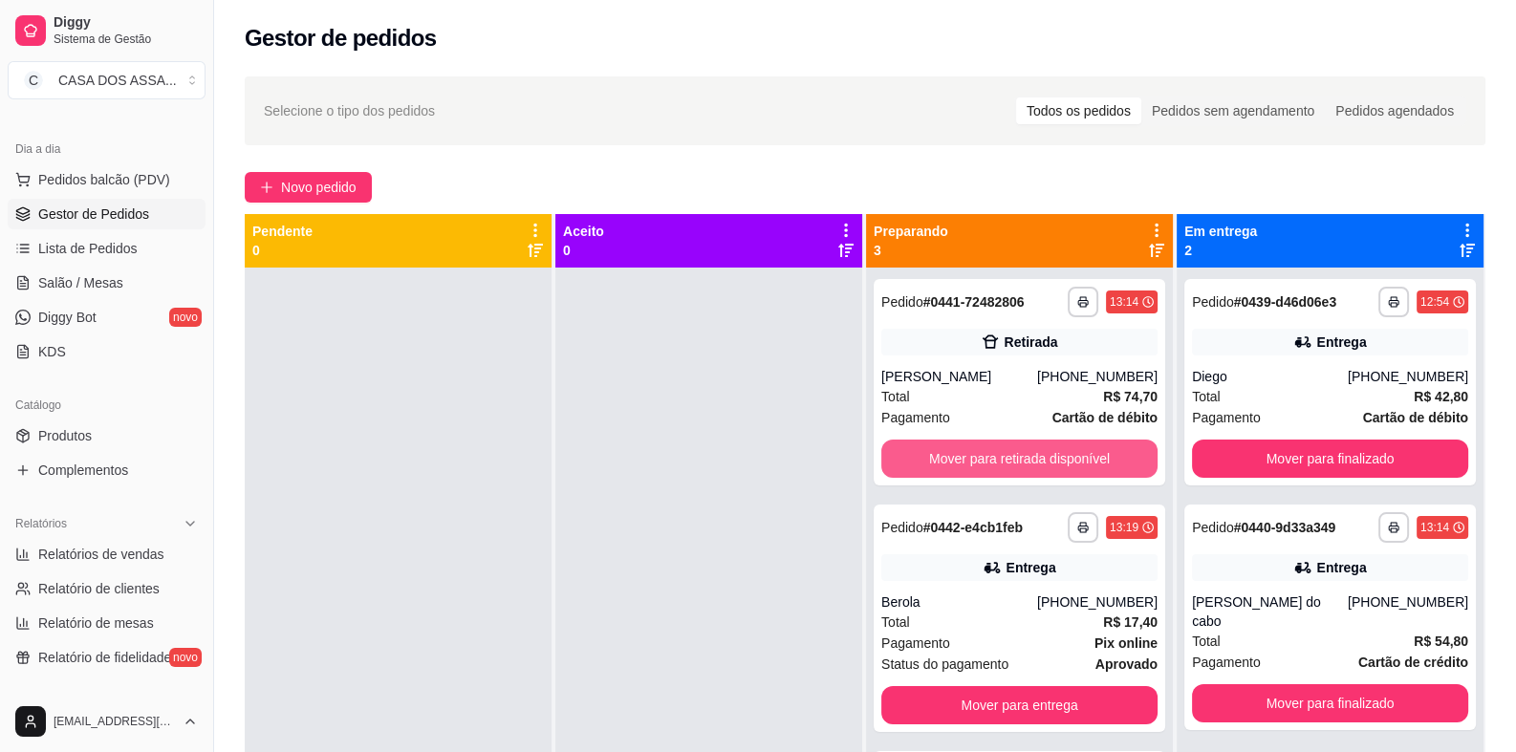
click at [984, 457] on button "Mover para retirada disponível" at bounding box center [1019, 459] width 276 height 38
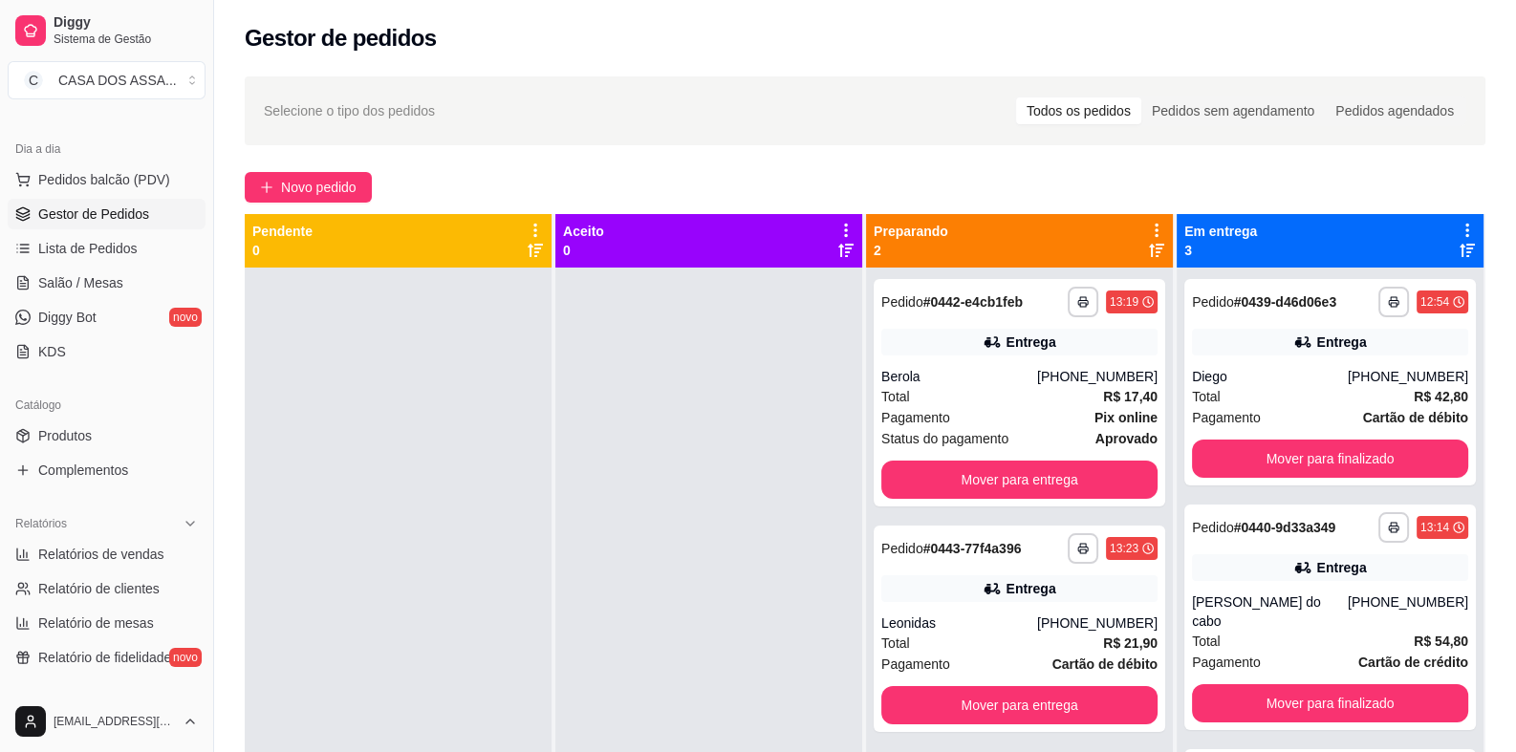
click at [984, 457] on div "**********" at bounding box center [1020, 393] width 292 height 228
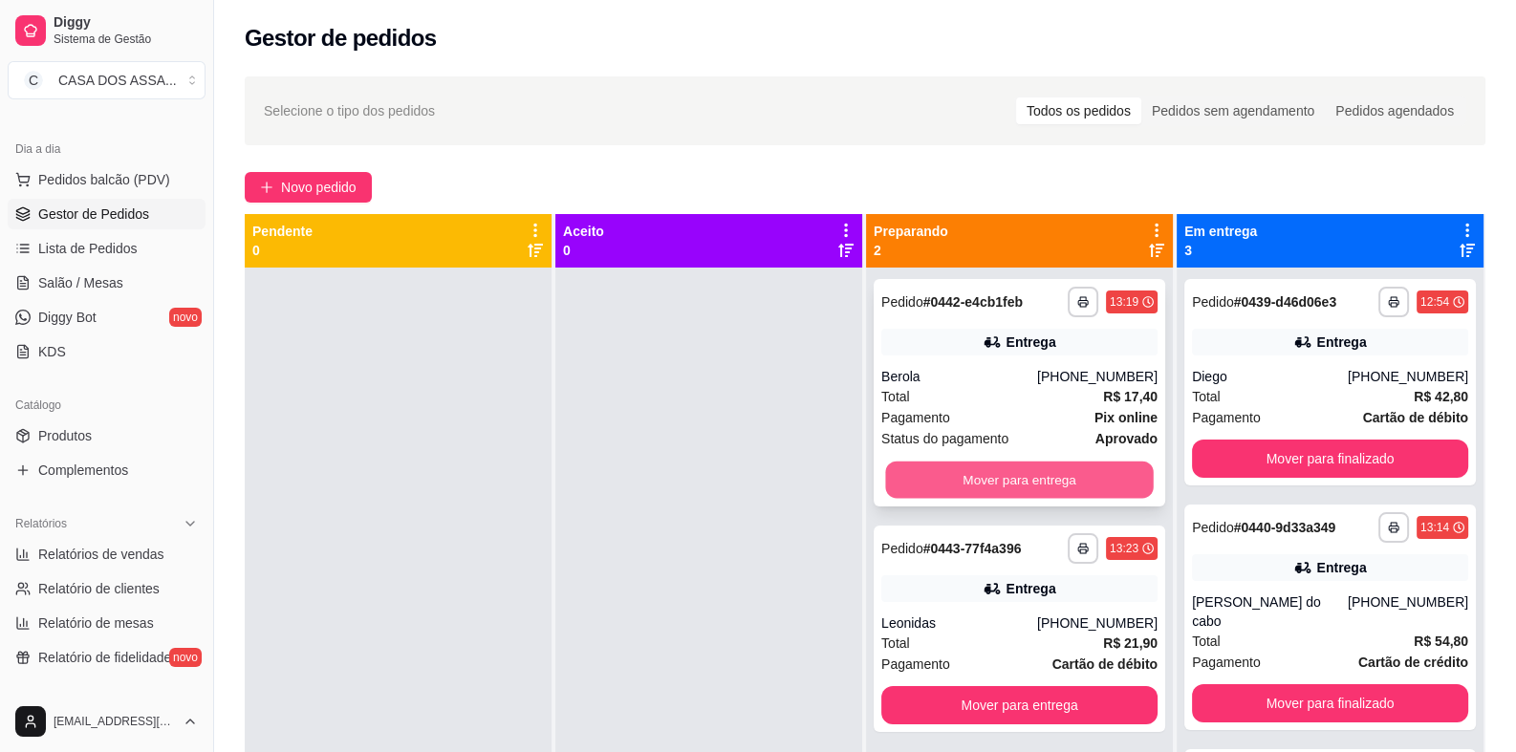
click at [1032, 478] on button "Mover para entrega" at bounding box center [1019, 480] width 268 height 37
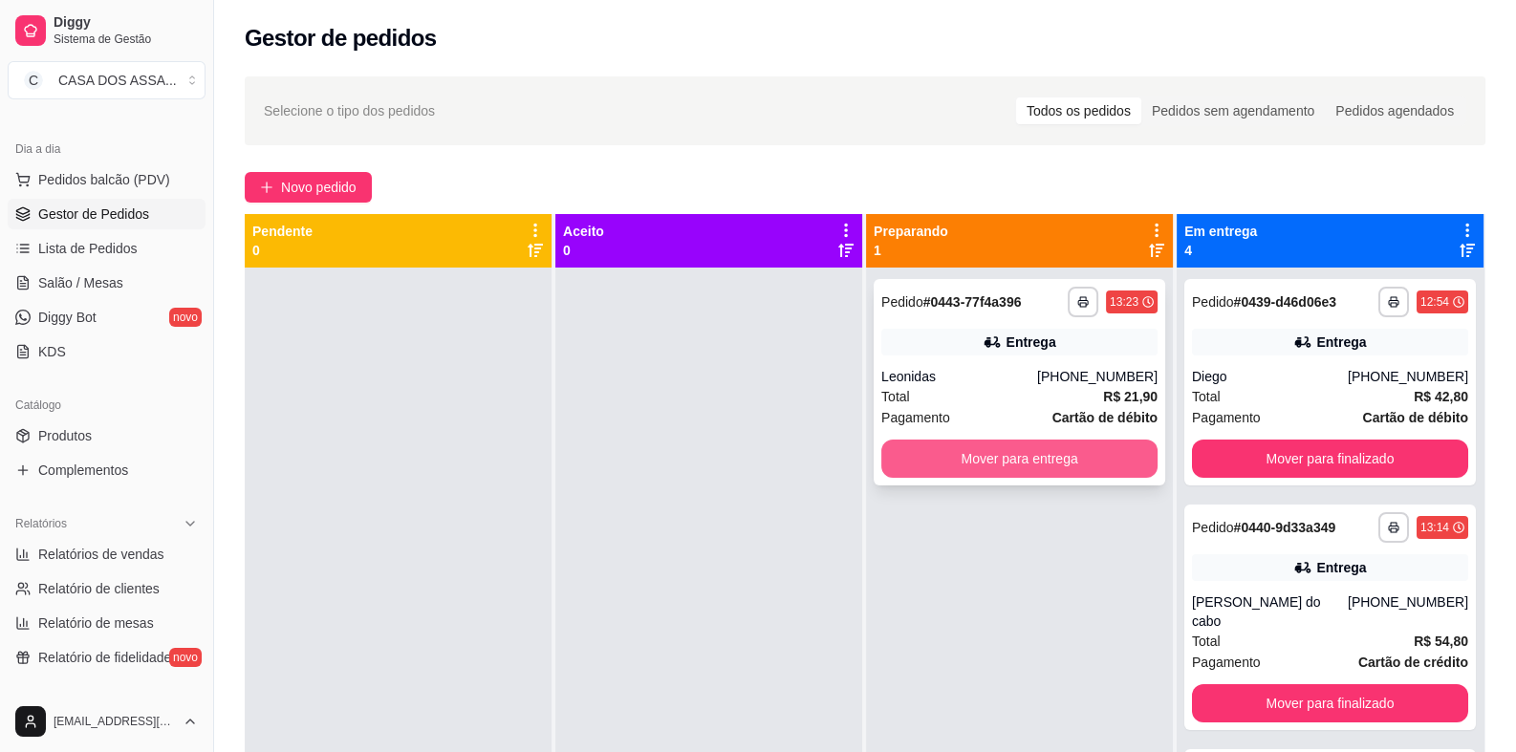
click at [1028, 464] on button "Mover para entrega" at bounding box center [1019, 459] width 276 height 38
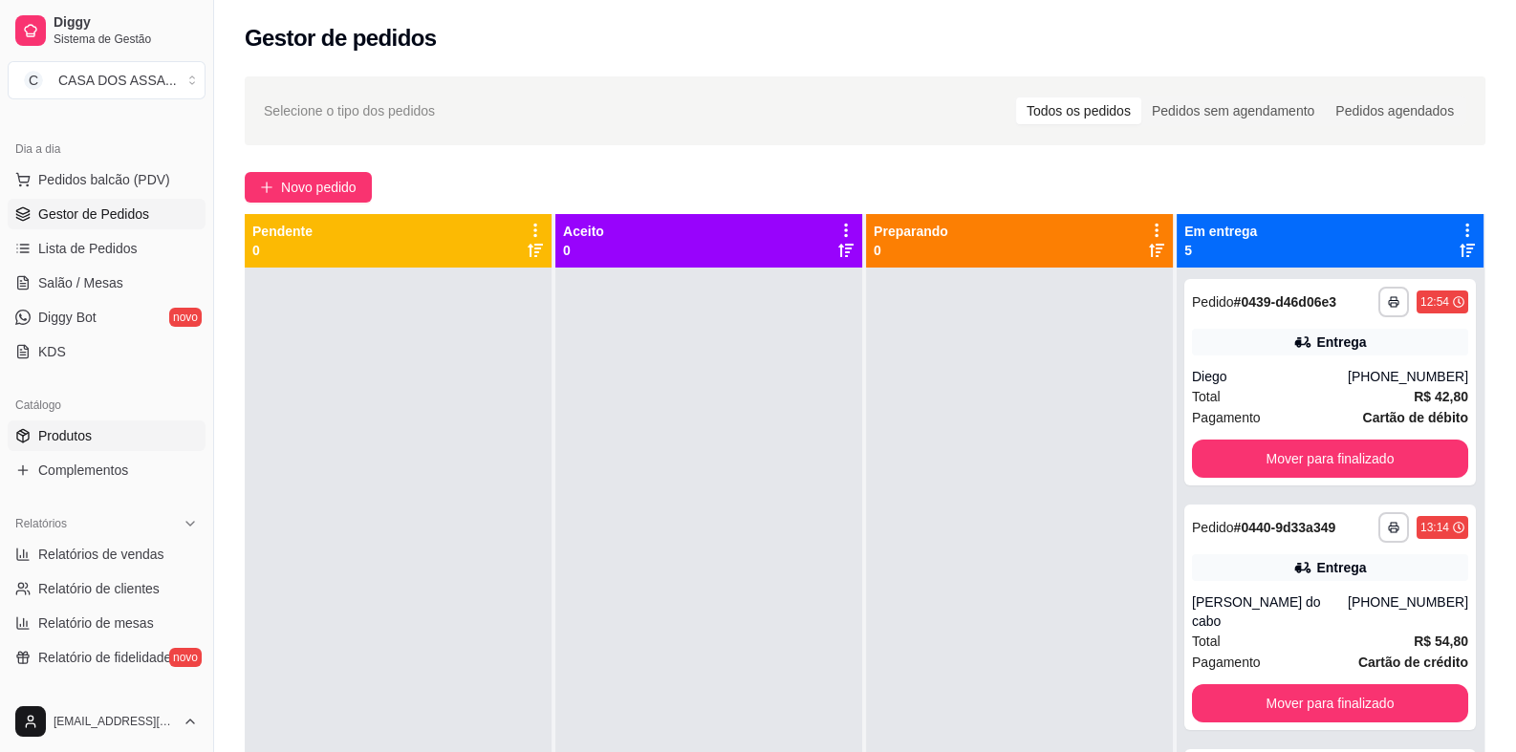
click at [91, 432] on span "Produtos" at bounding box center [65, 435] width 54 height 19
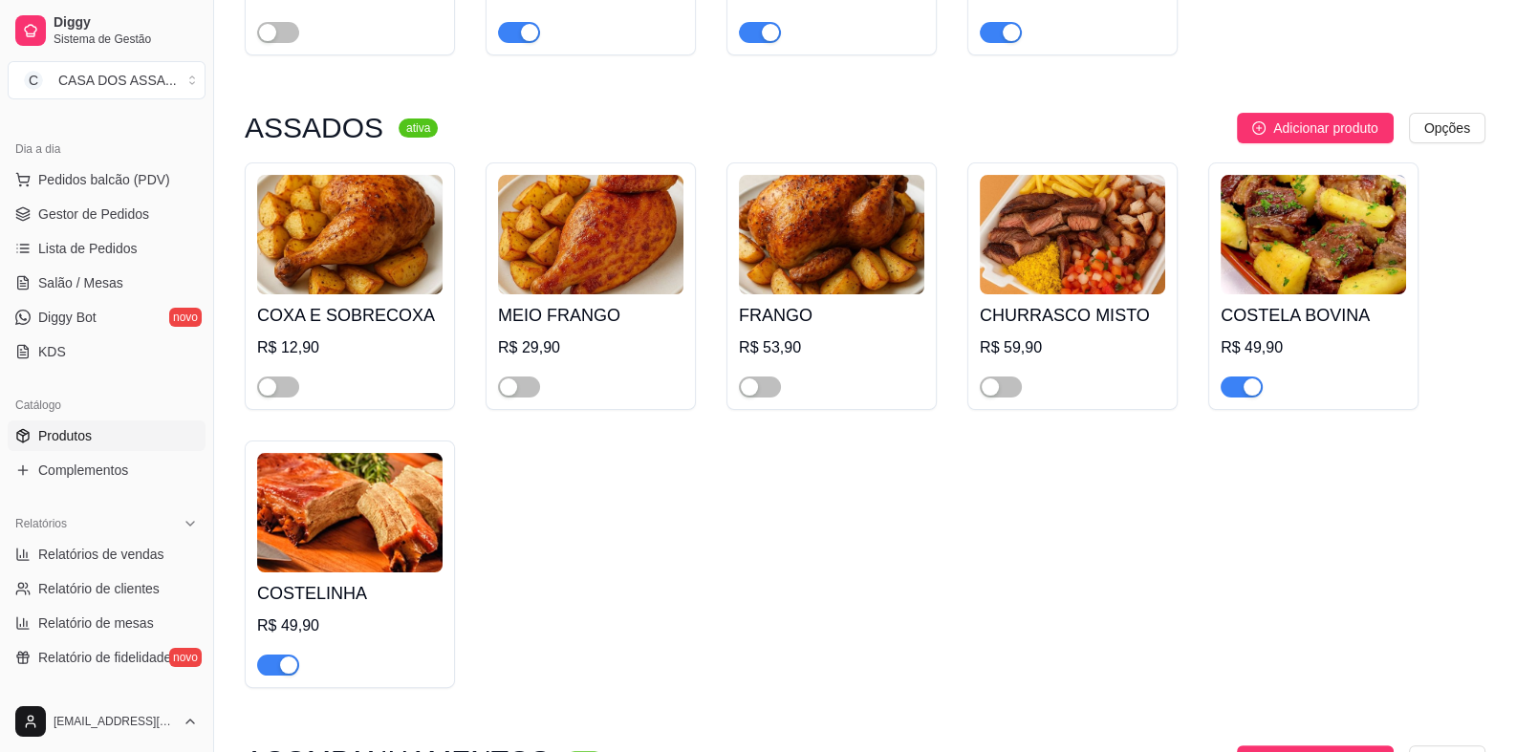
scroll to position [477, 0]
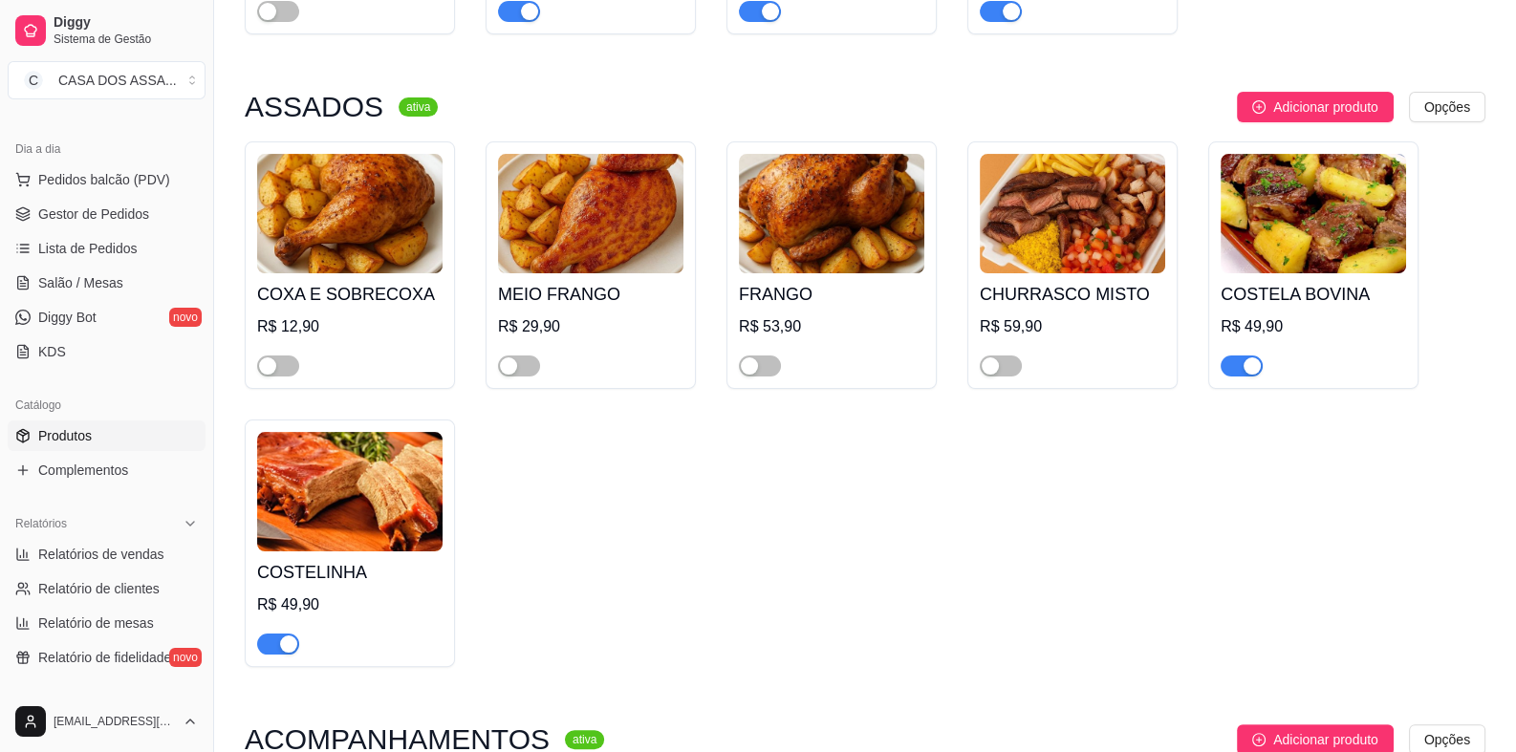
click at [1239, 367] on span "button" at bounding box center [1242, 366] width 42 height 21
click at [266, 636] on span "button" at bounding box center [278, 644] width 42 height 21
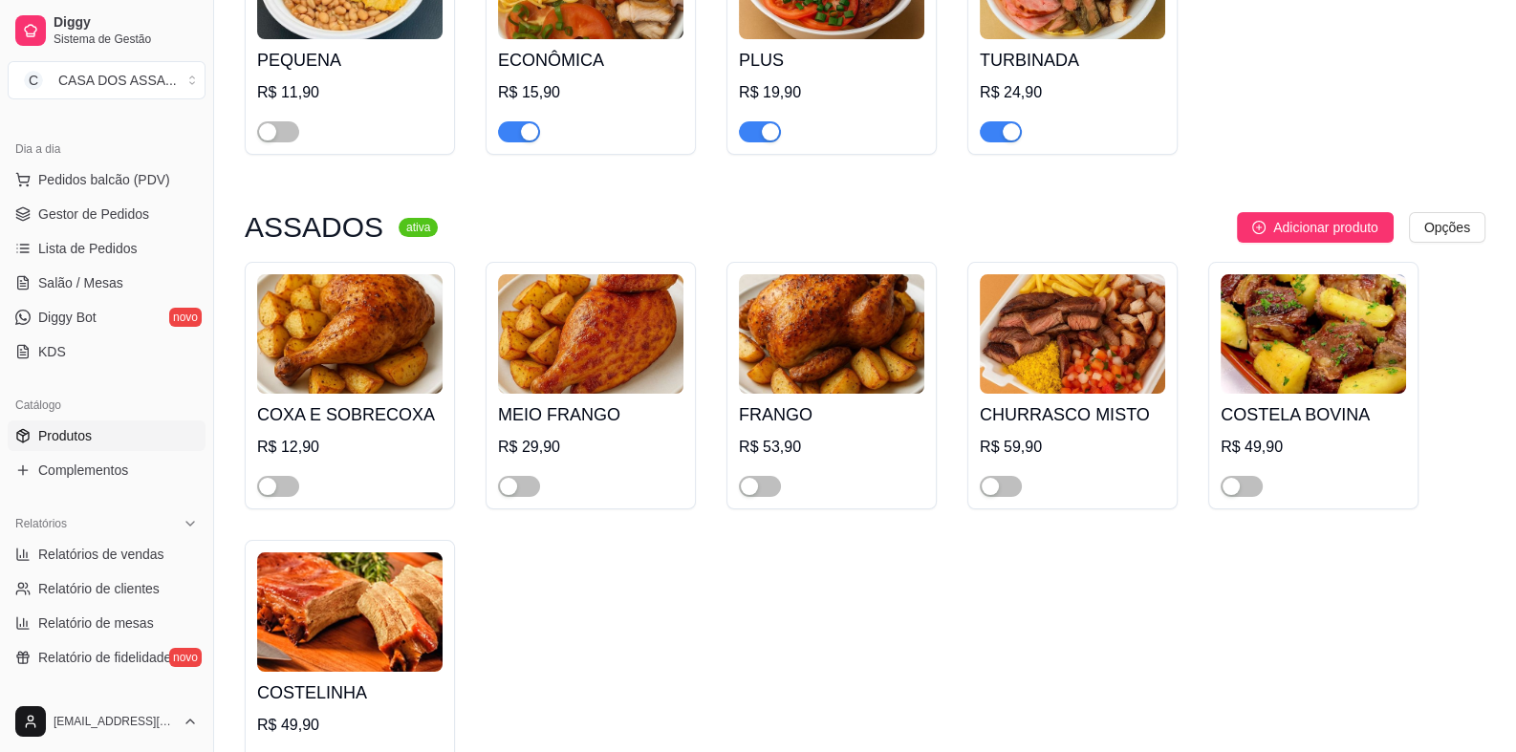
scroll to position [0, 0]
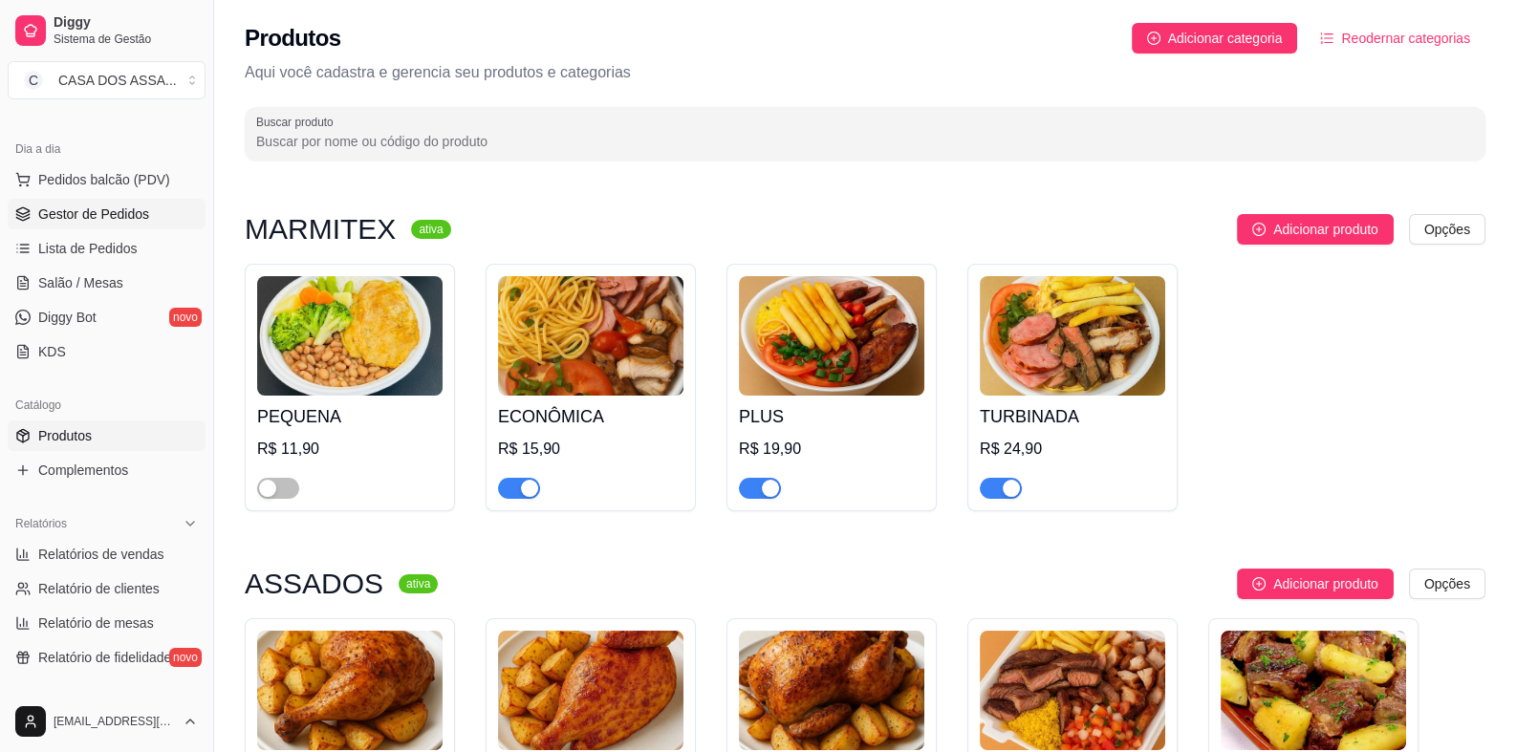
click at [77, 214] on span "Gestor de Pedidos" at bounding box center [93, 214] width 111 height 19
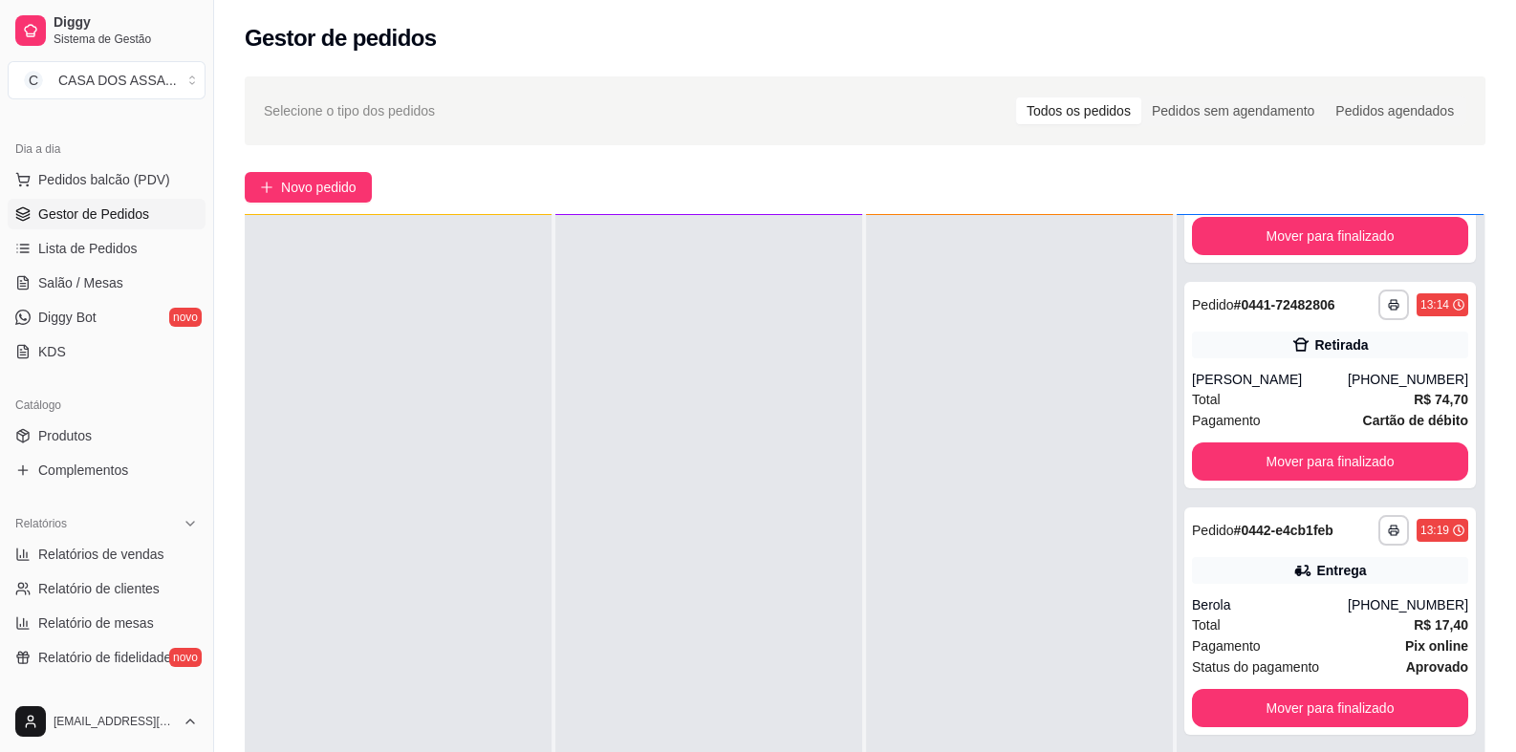
scroll to position [95, 0]
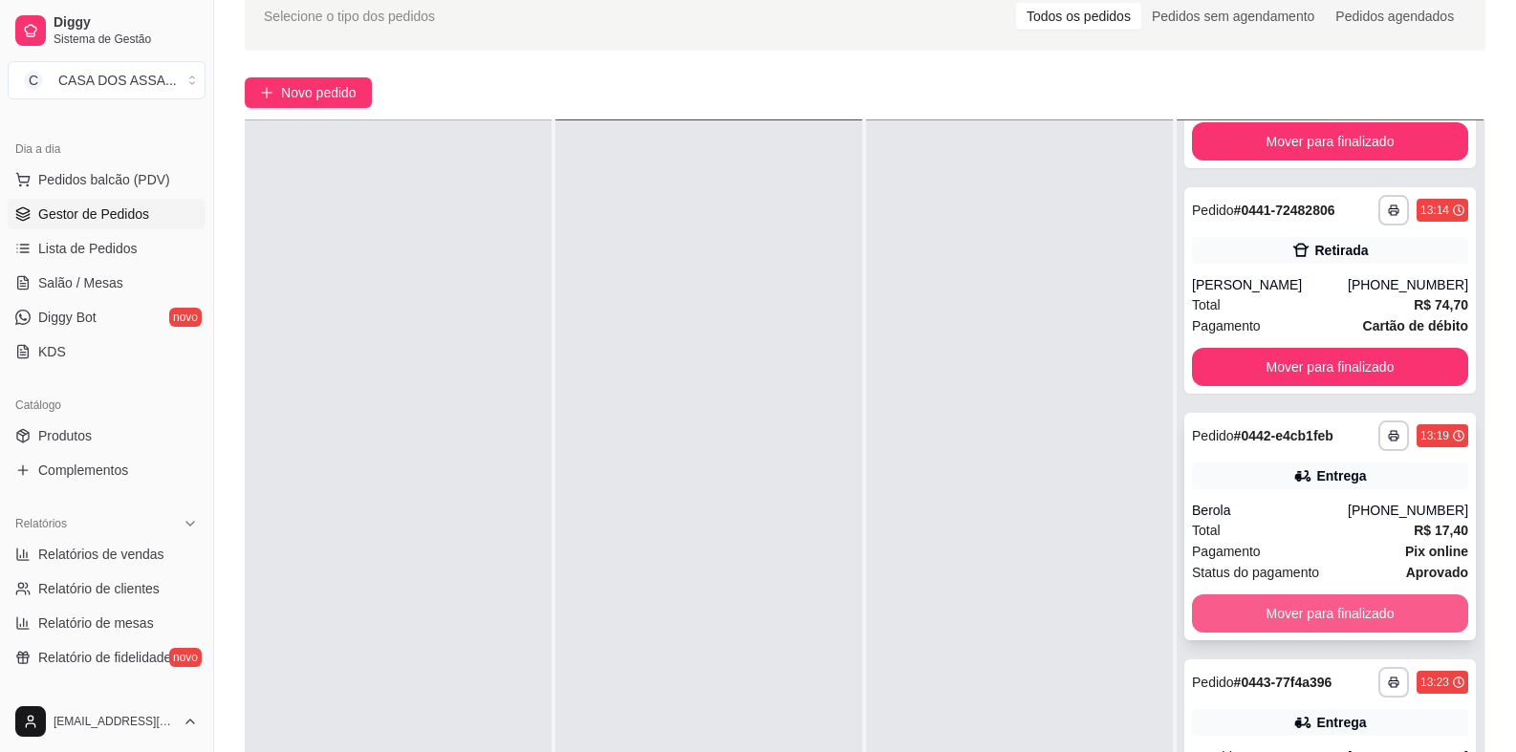
click at [1316, 595] on button "Mover para finalizado" at bounding box center [1330, 614] width 276 height 38
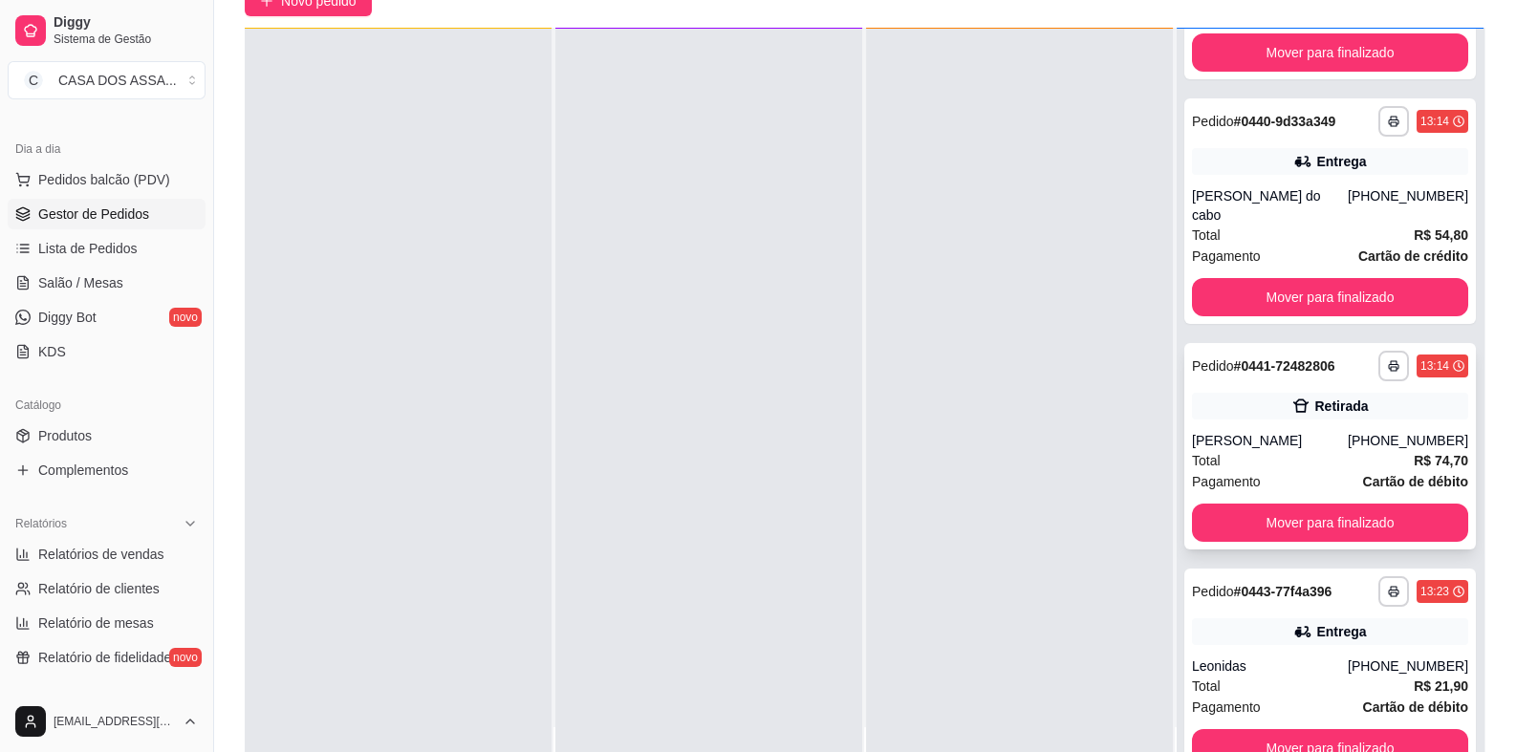
scroll to position [292, 0]
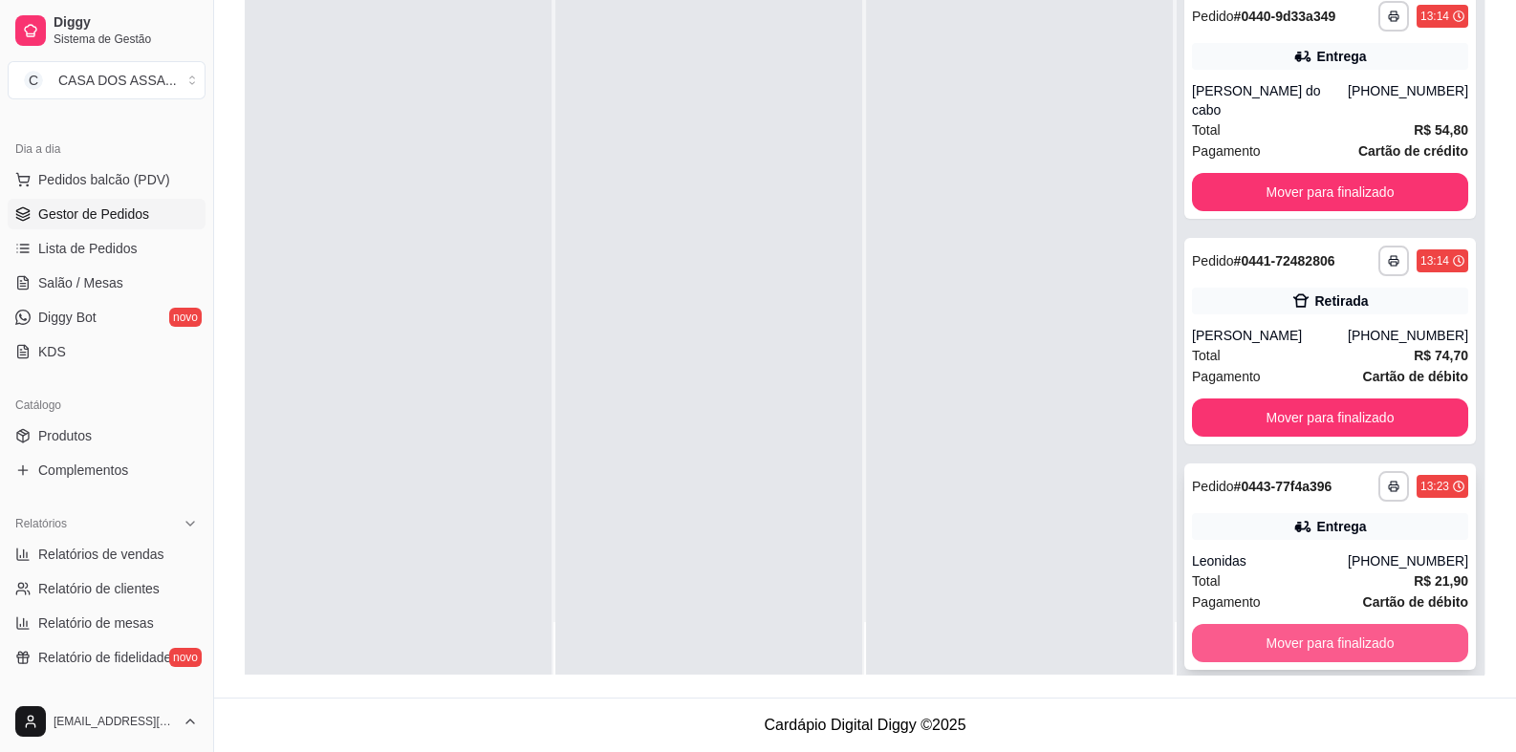
click at [1320, 624] on button "Mover para finalizado" at bounding box center [1330, 643] width 276 height 38
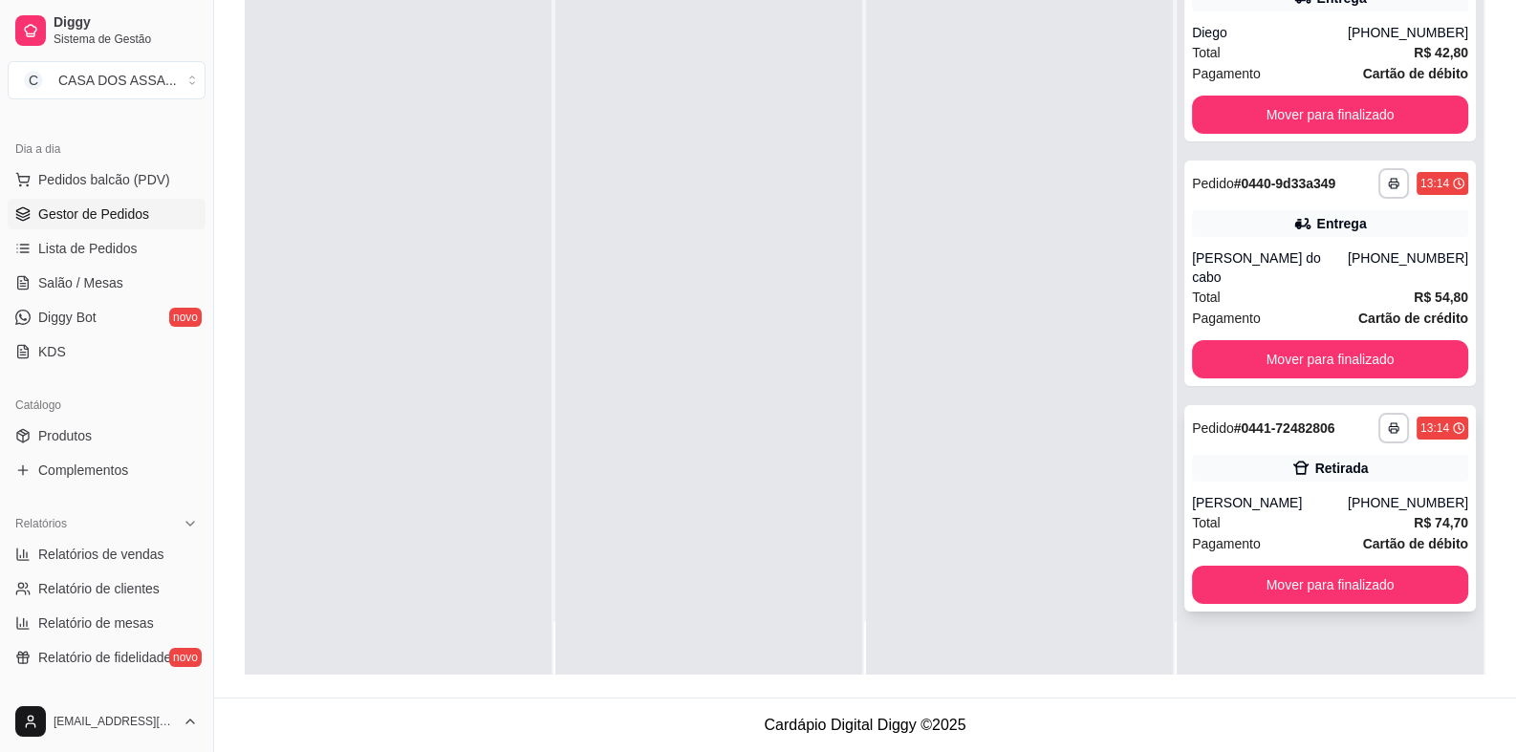
scroll to position [0, 0]
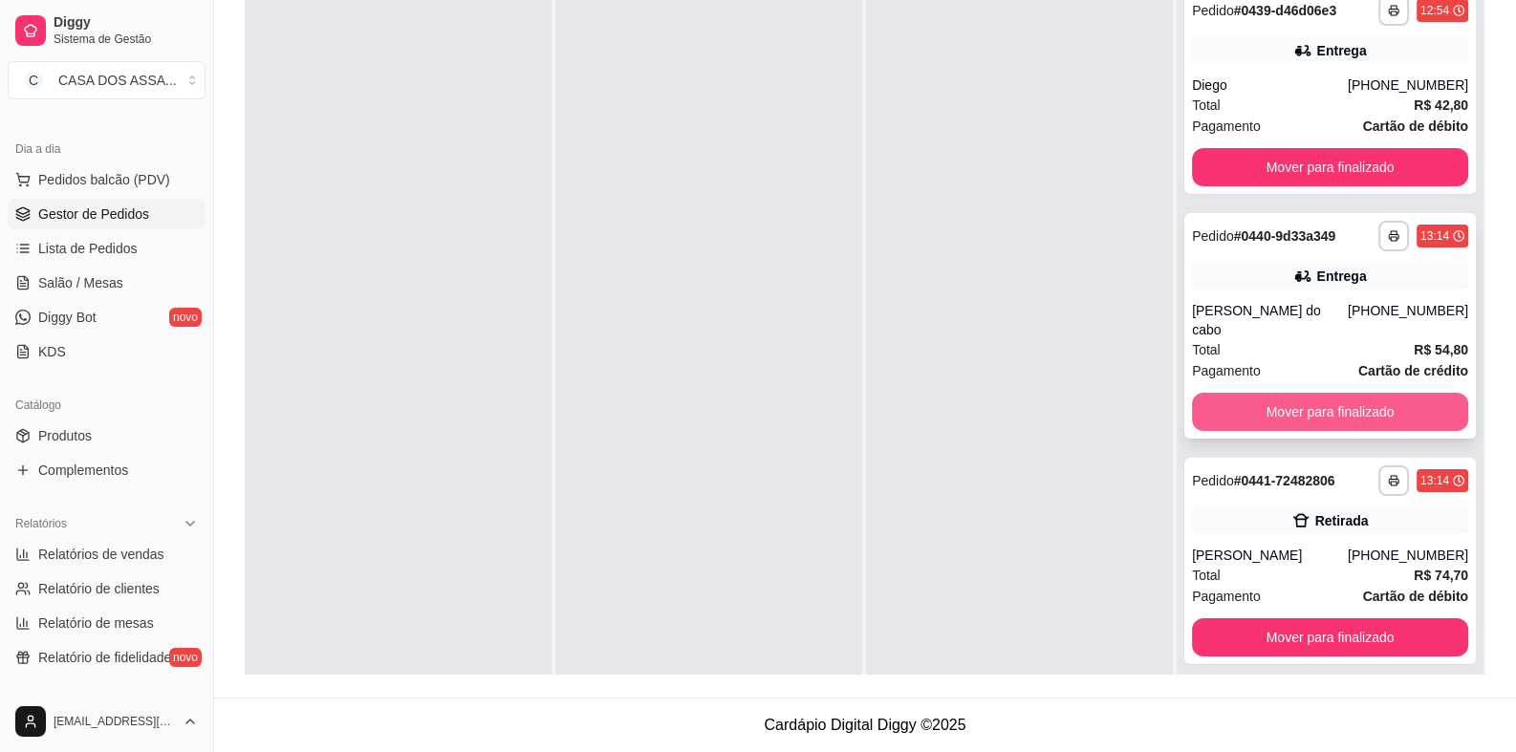
click at [1329, 393] on button "Mover para finalizado" at bounding box center [1330, 412] width 276 height 38
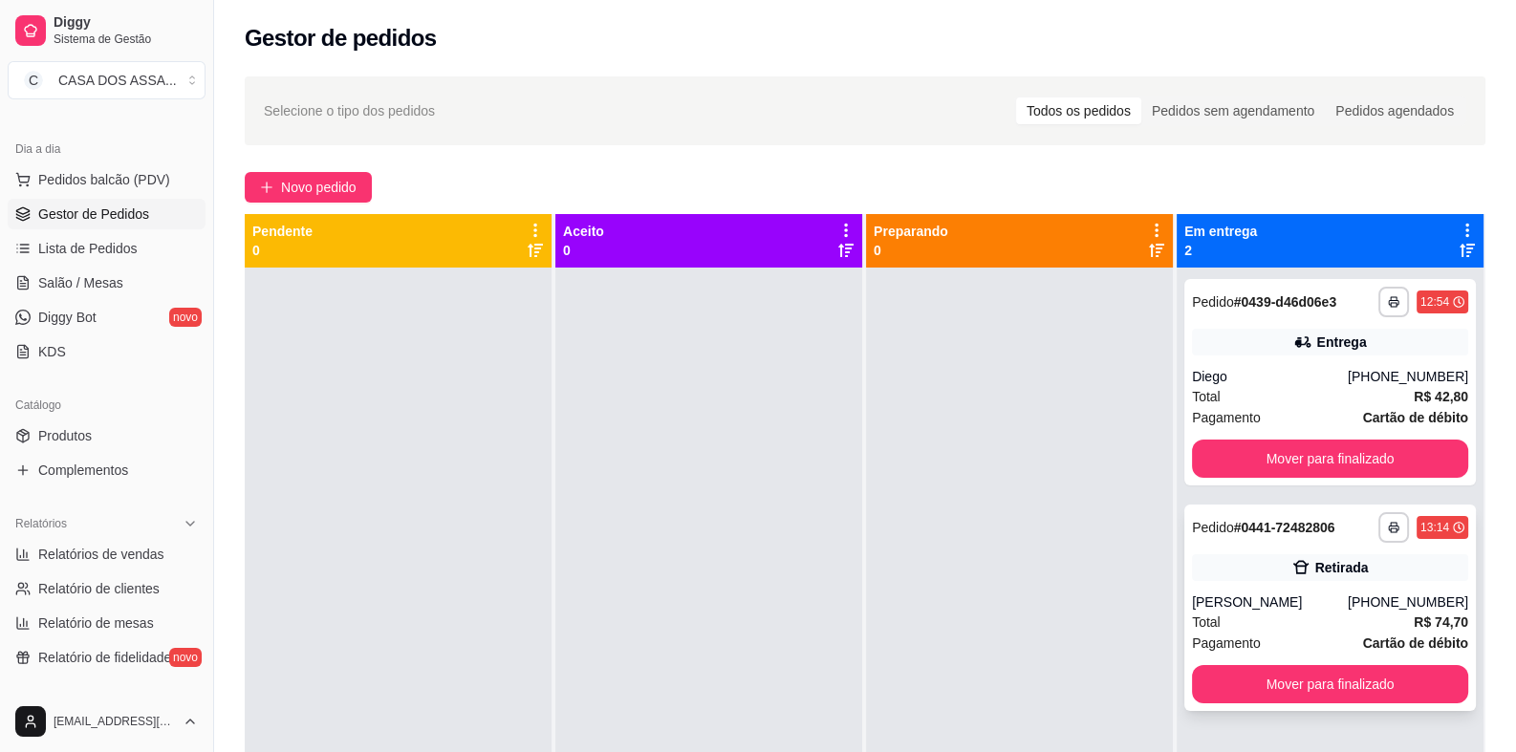
click at [1267, 567] on div "Retirada" at bounding box center [1330, 567] width 276 height 27
click at [1294, 688] on button "Mover para finalizado" at bounding box center [1330, 684] width 268 height 37
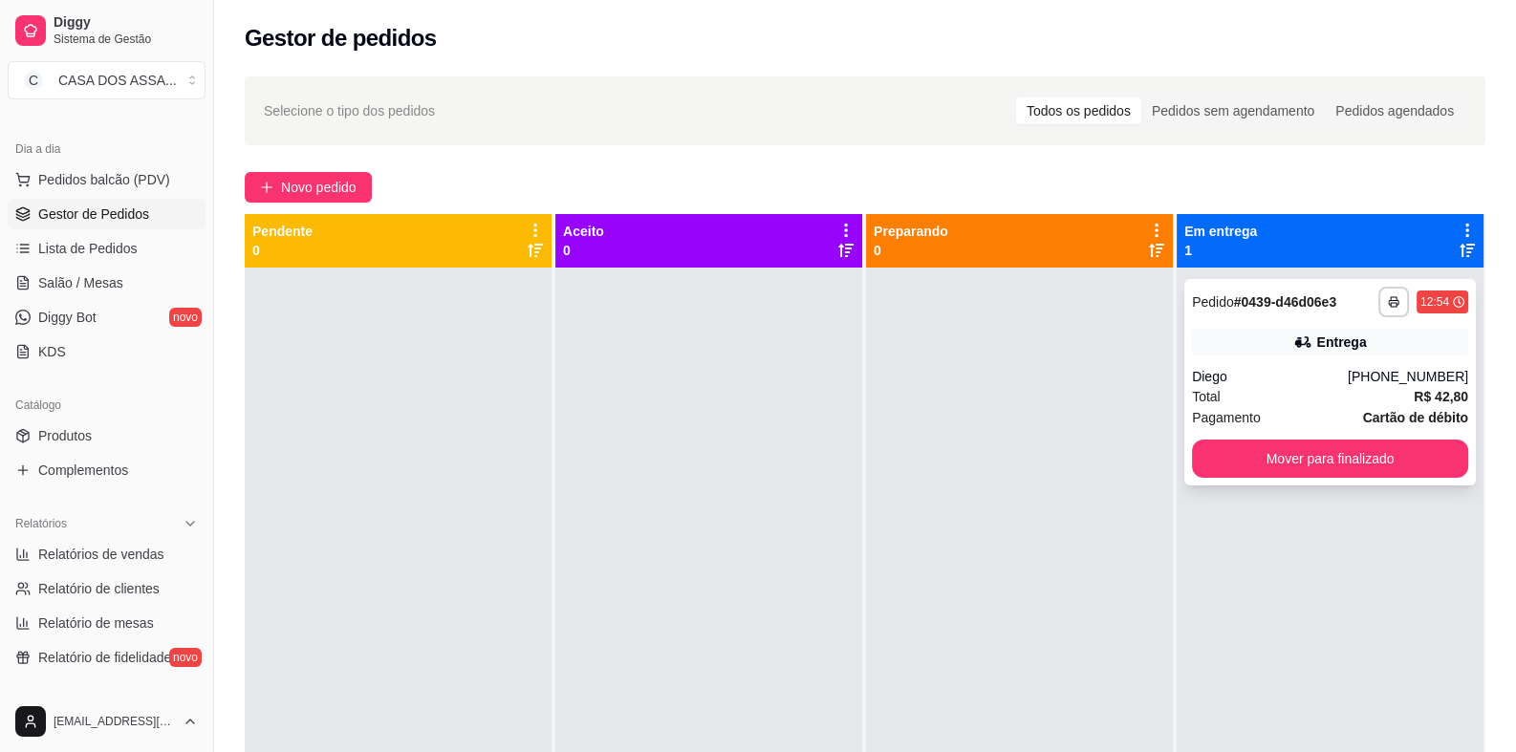
click at [1262, 335] on div "Entrega" at bounding box center [1330, 342] width 276 height 27
click at [1359, 476] on button "Mover para finalizado" at bounding box center [1330, 459] width 276 height 38
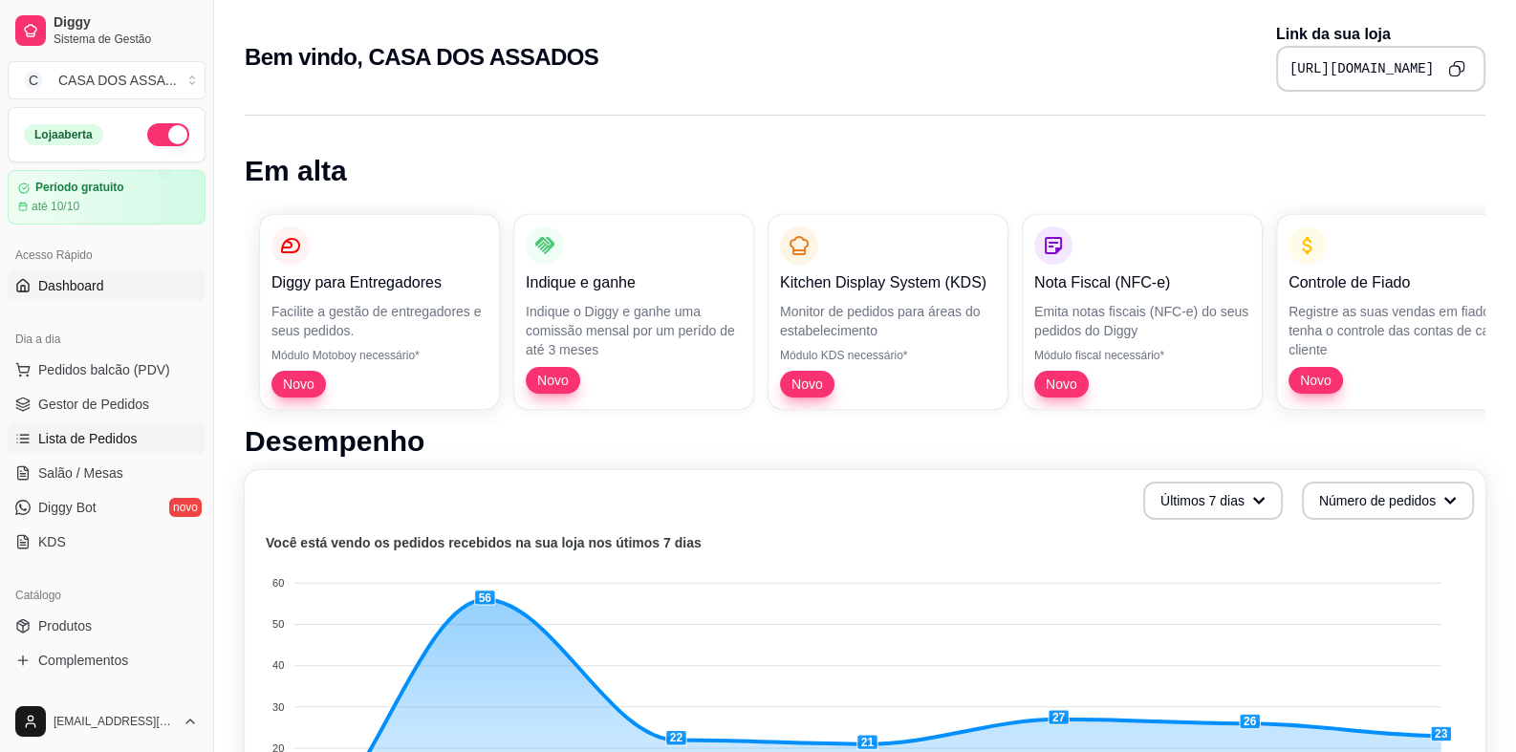
click at [119, 432] on span "Lista de Pedidos" at bounding box center [87, 438] width 99 height 19
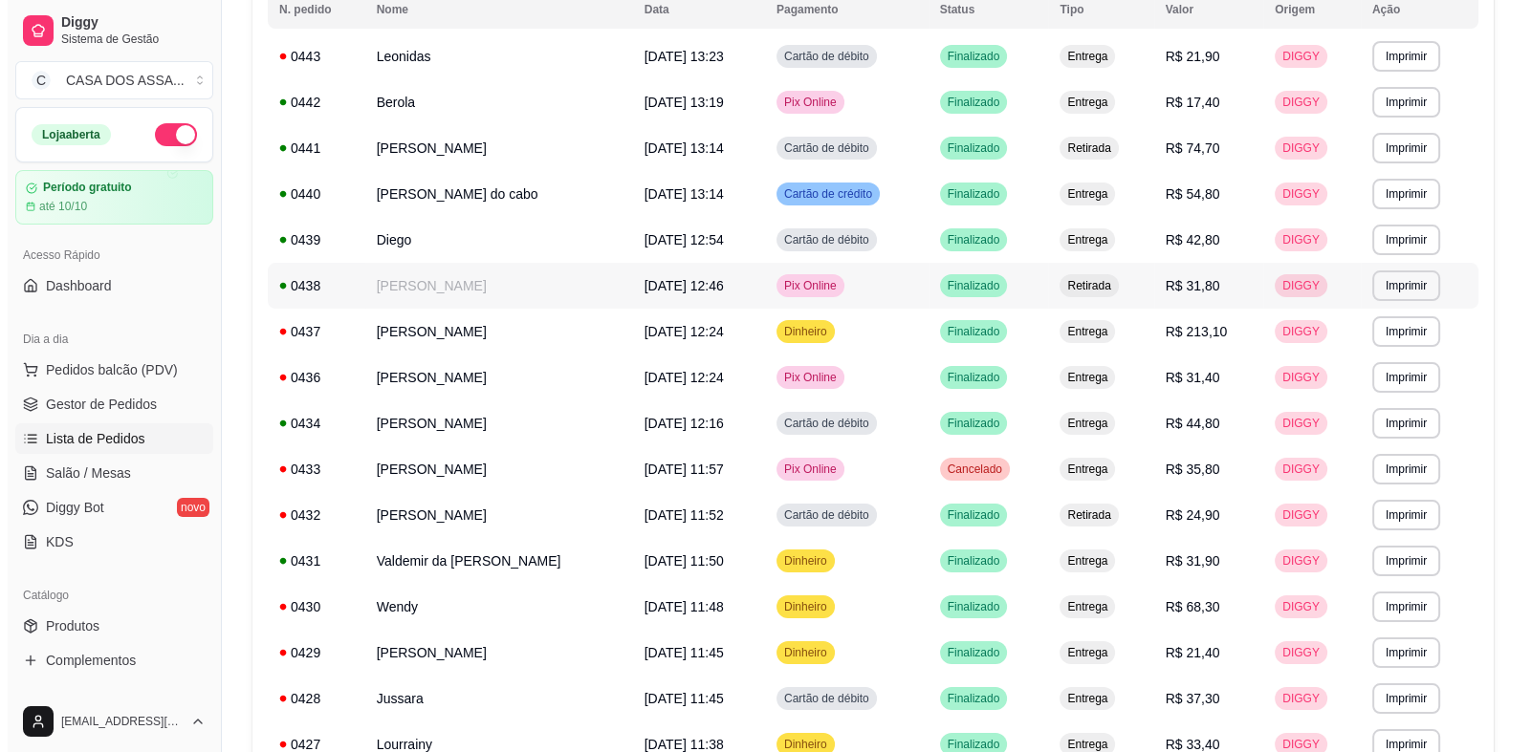
scroll to position [287, 0]
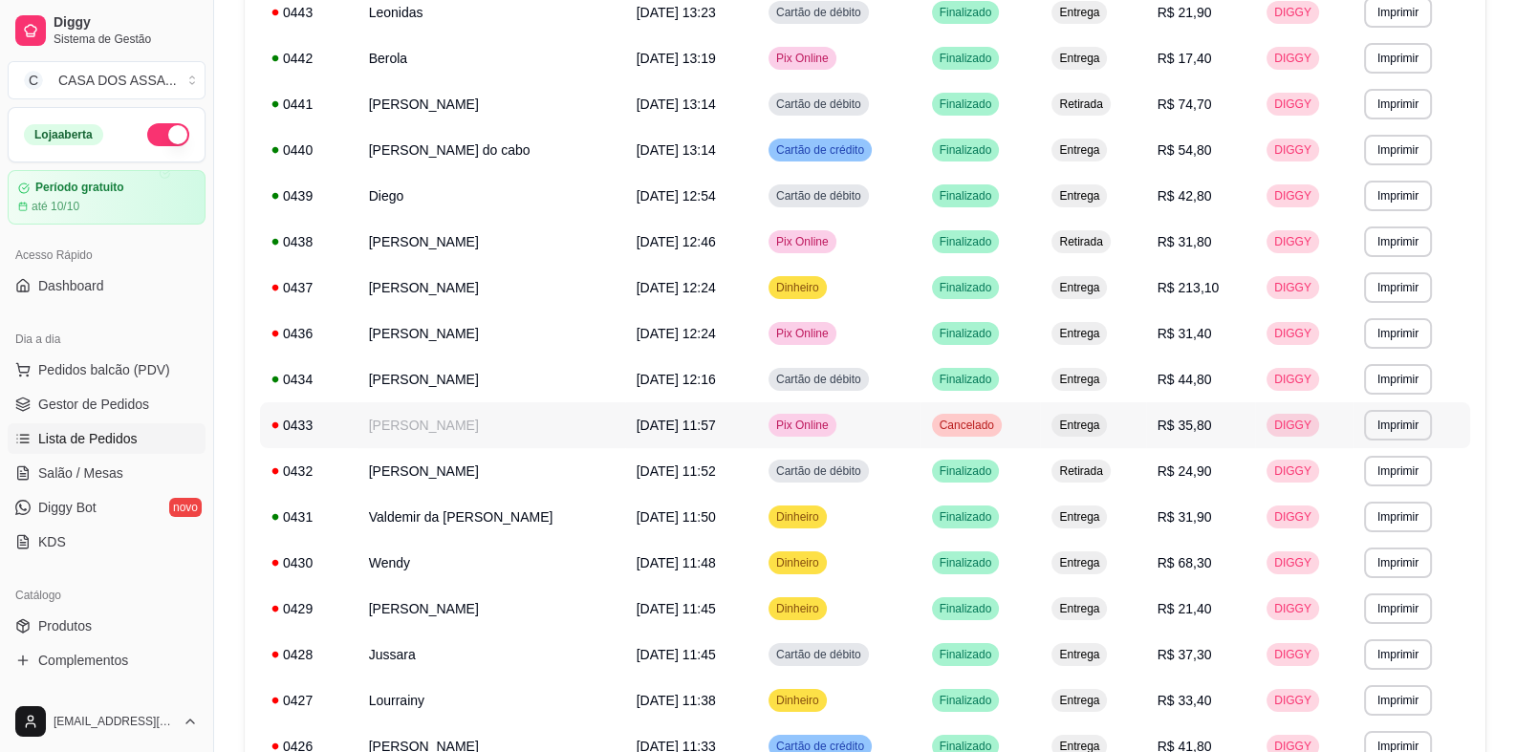
click at [555, 424] on td "[PERSON_NAME]" at bounding box center [492, 425] width 268 height 46
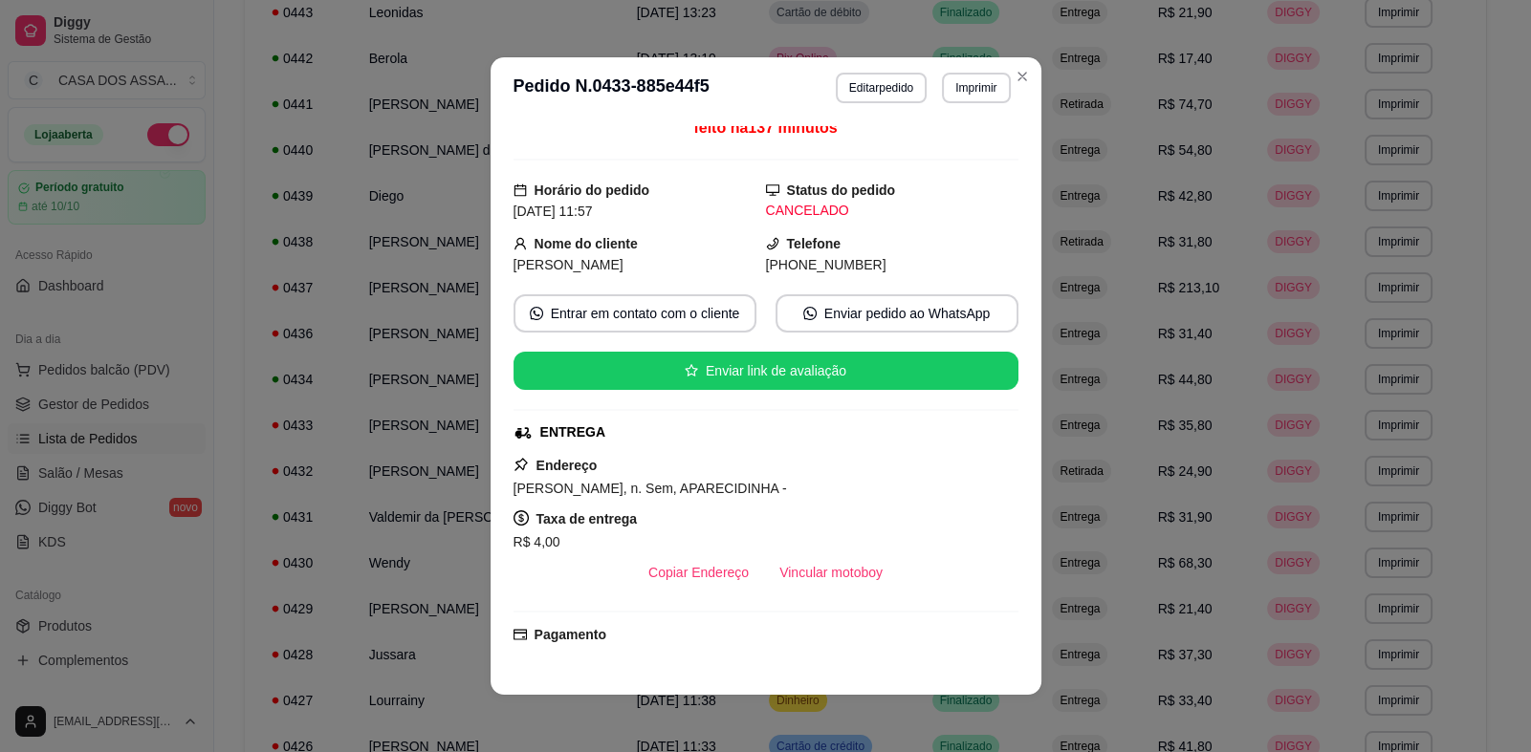
scroll to position [0, 0]
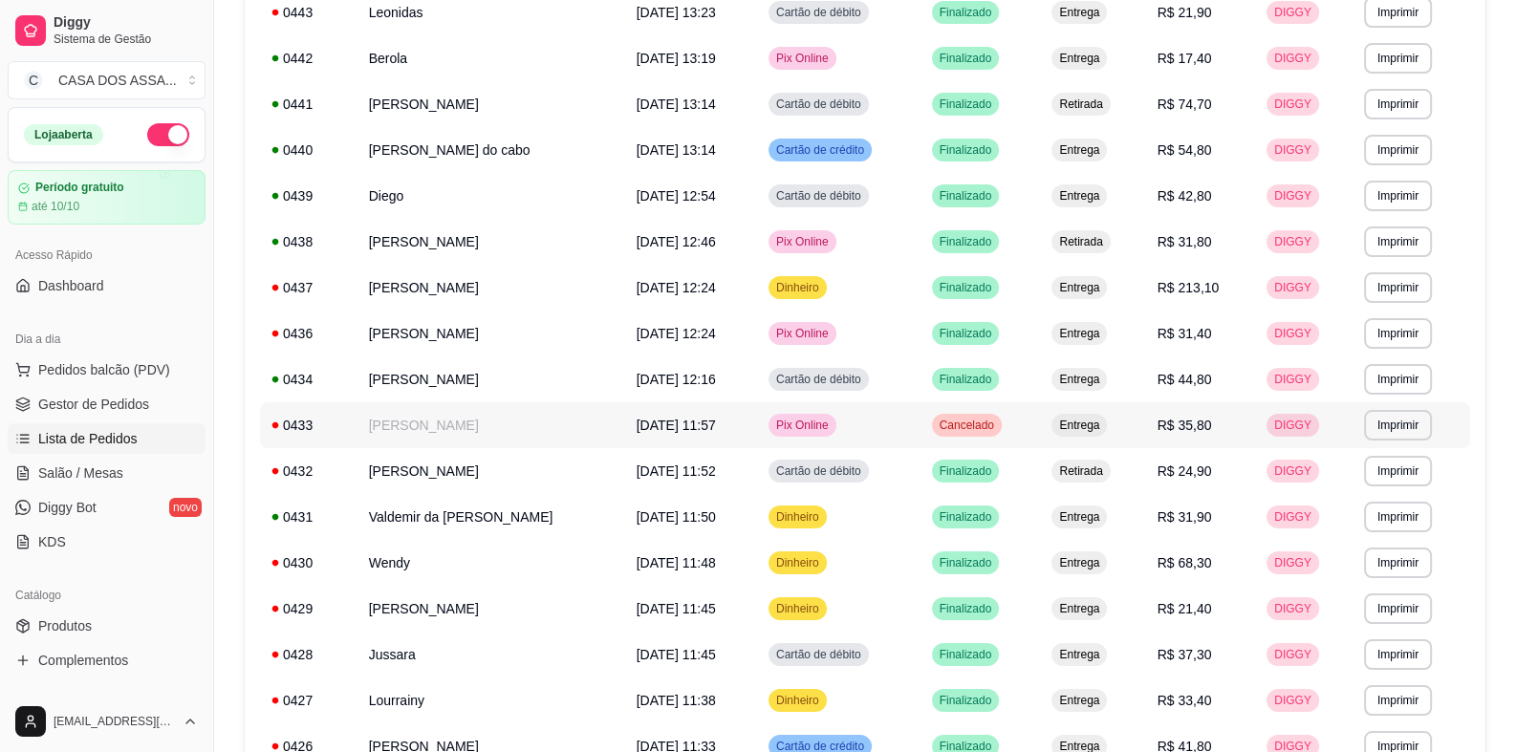
click at [424, 422] on td "[PERSON_NAME]" at bounding box center [492, 425] width 268 height 46
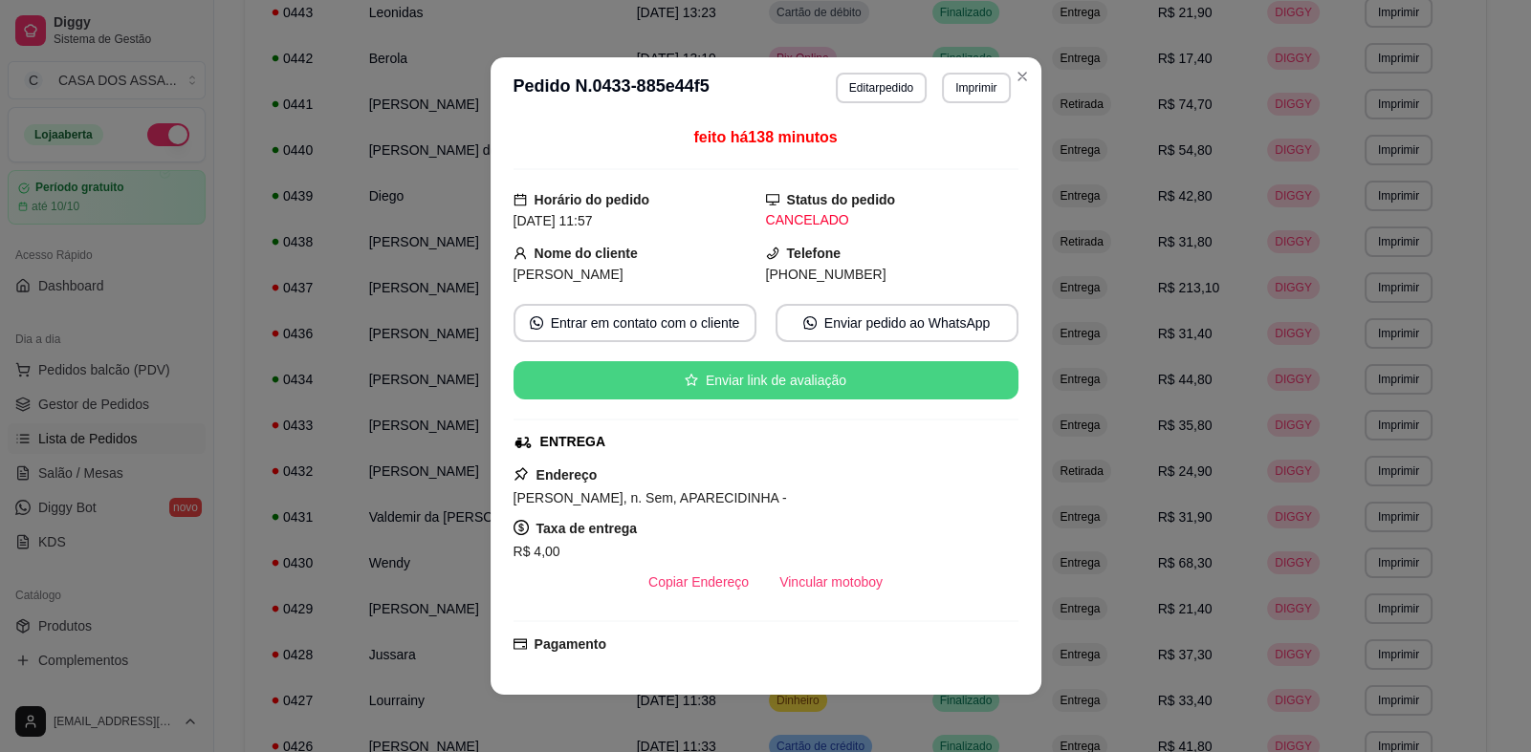
click at [727, 380] on button "Enviar link de avaliação" at bounding box center [765, 380] width 505 height 38
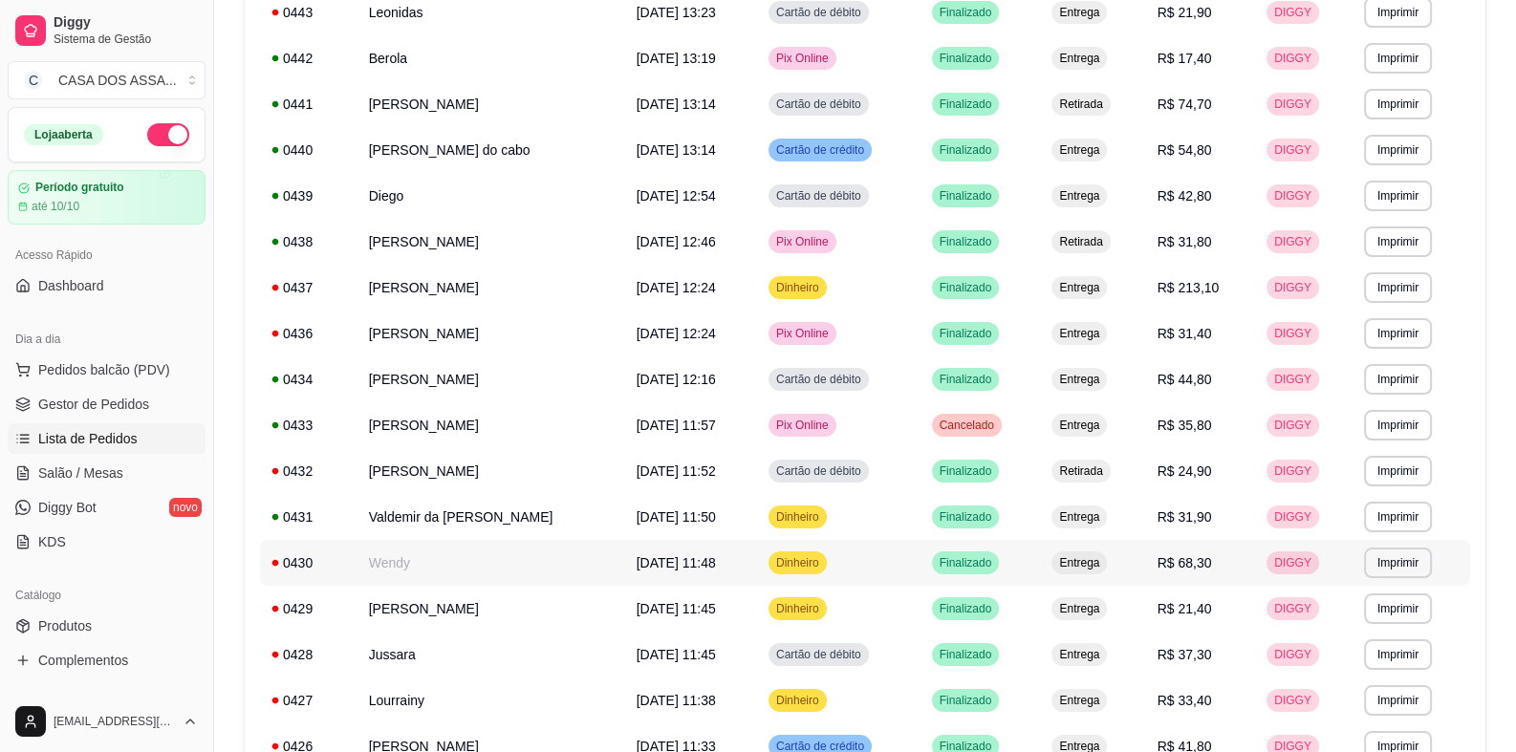
click at [716, 562] on span "[DATE] 11:48" at bounding box center [676, 562] width 79 height 15
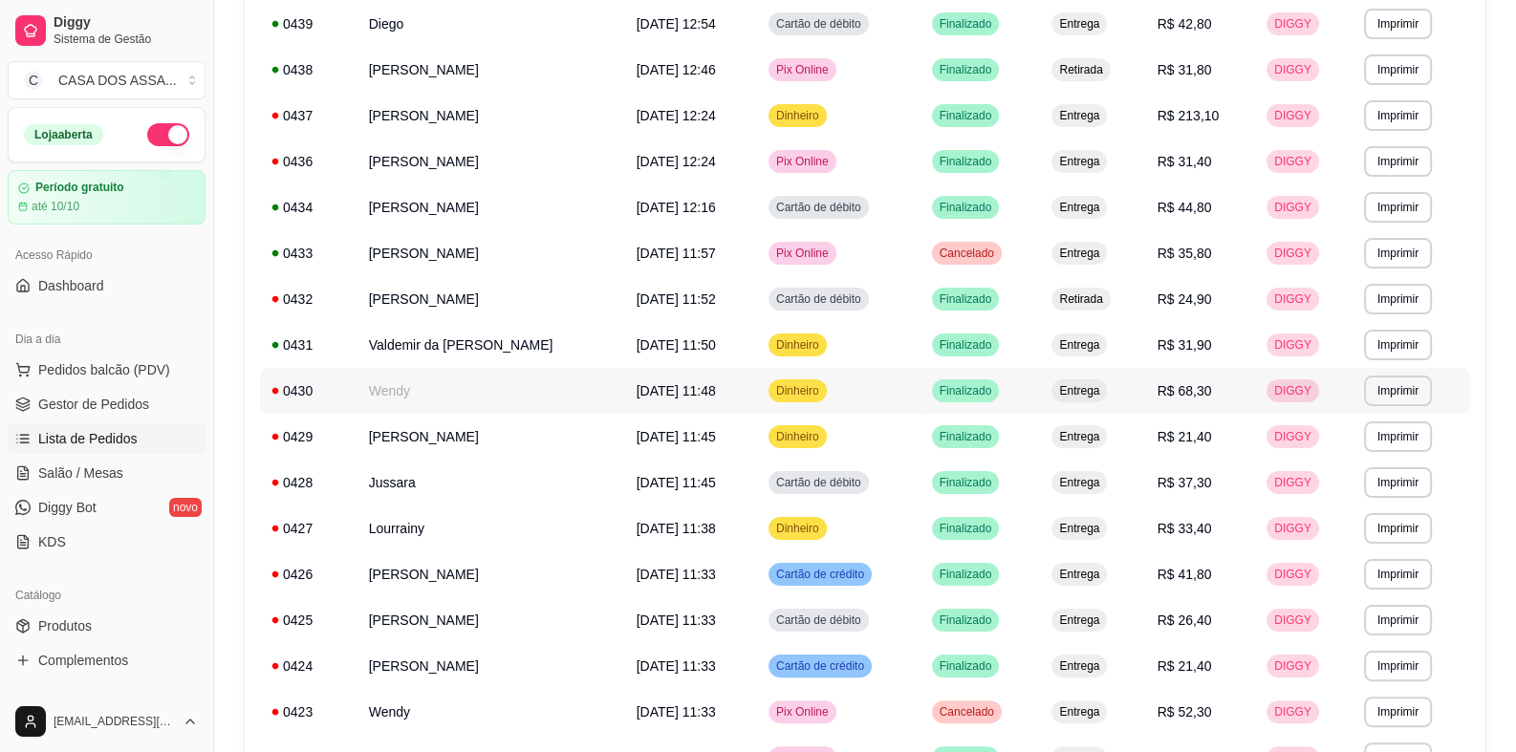
scroll to position [477, 0]
